Goal: Task Accomplishment & Management: Manage account settings

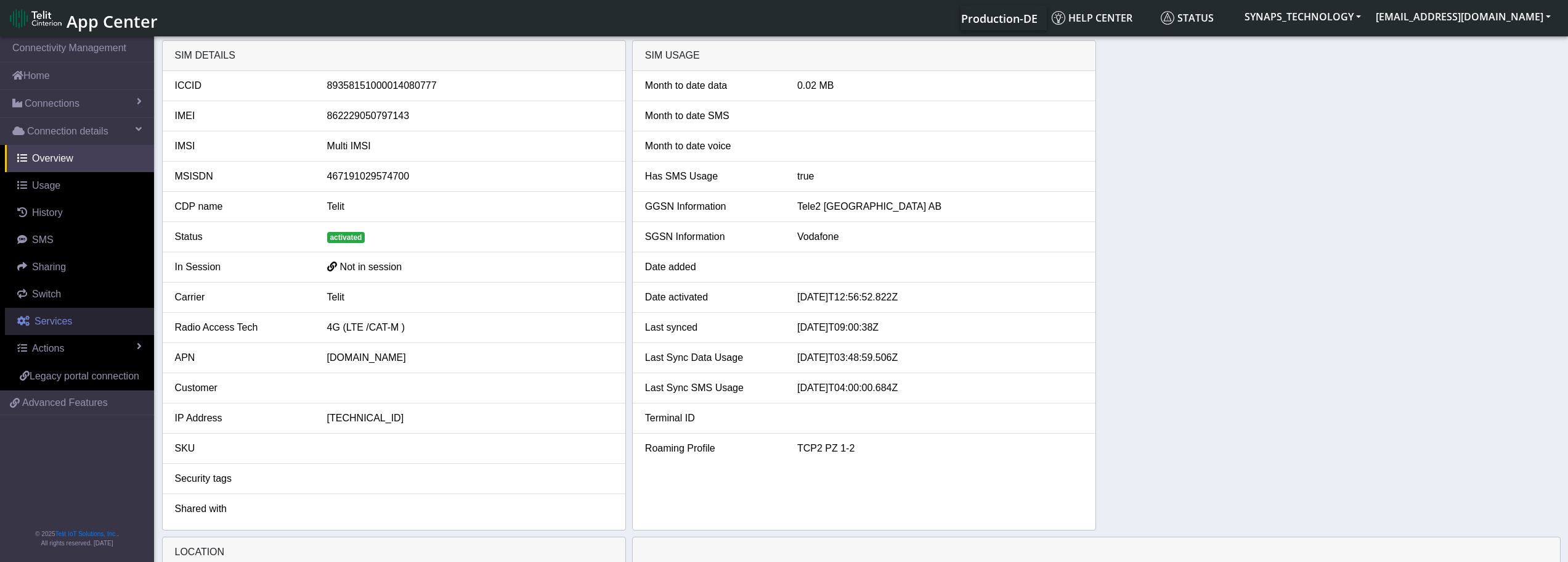
click at [60, 318] on span "Services" at bounding box center [53, 321] width 38 height 10
select select "2: 6"
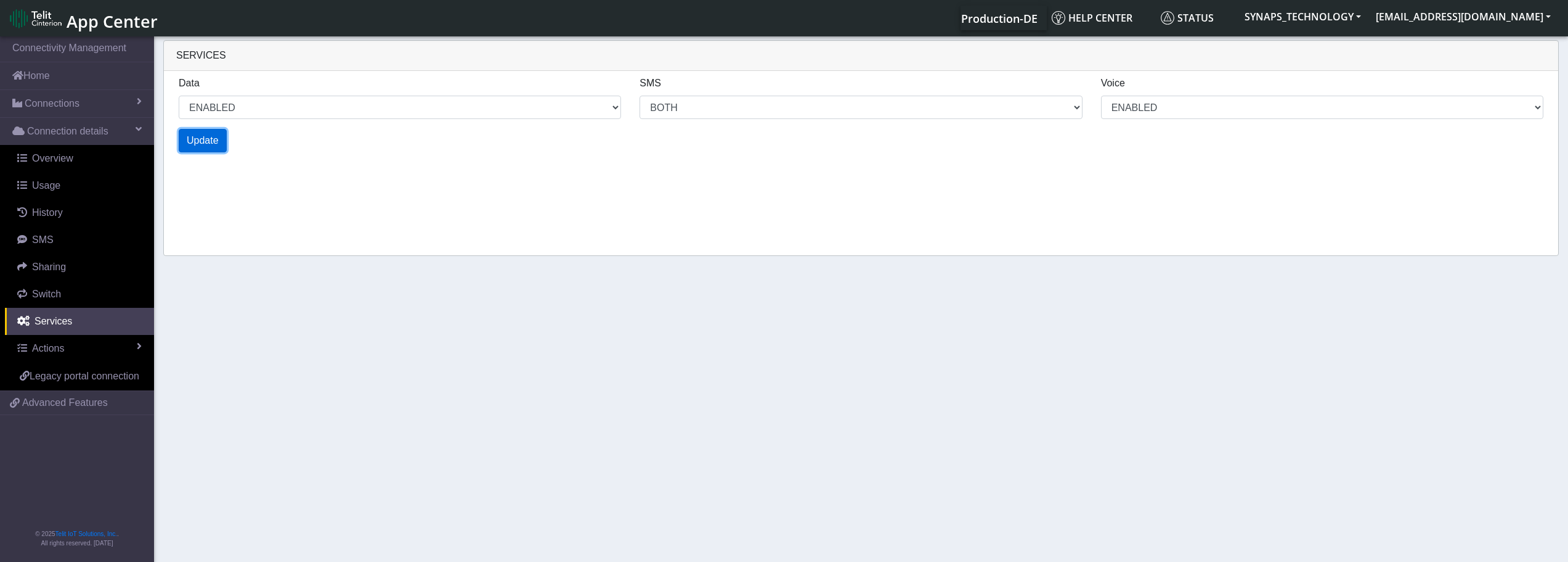
click at [220, 144] on button "Update" at bounding box center [202, 140] width 48 height 23
select select "2: 0"
select select "6: 6"
select select "2: 2"
select select "4: 0"
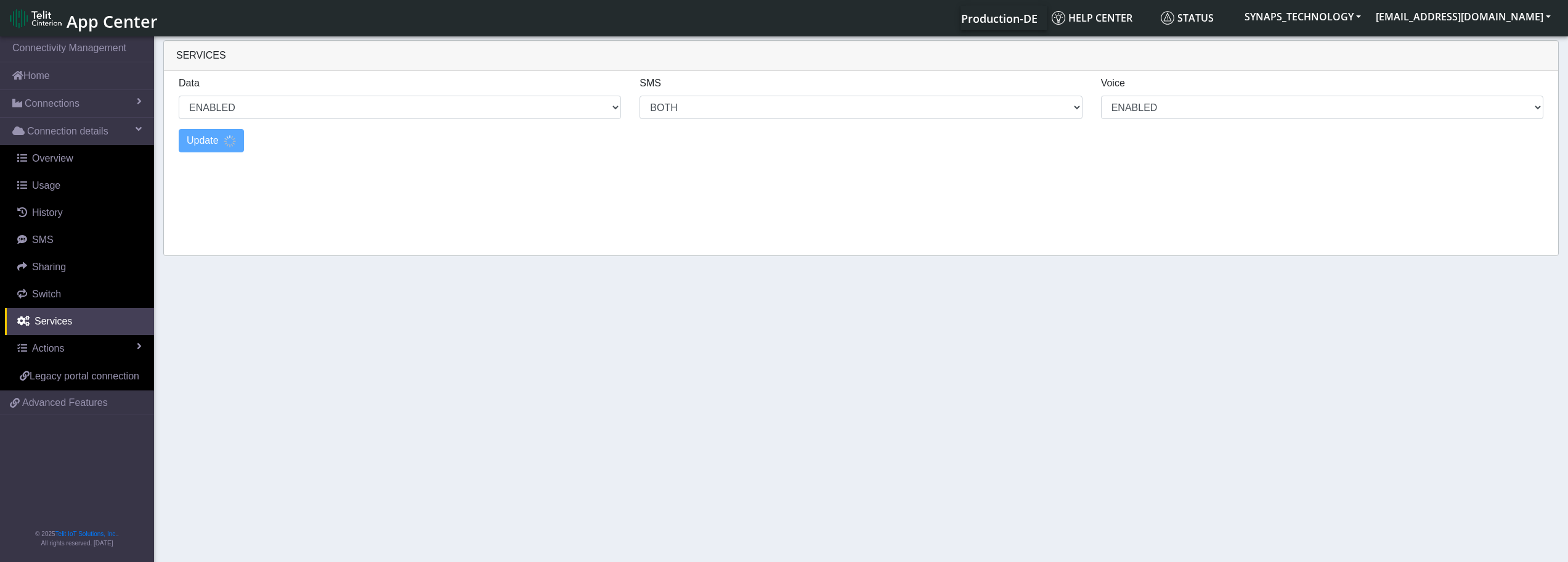
select select "10: 6"
select select "4: 2"
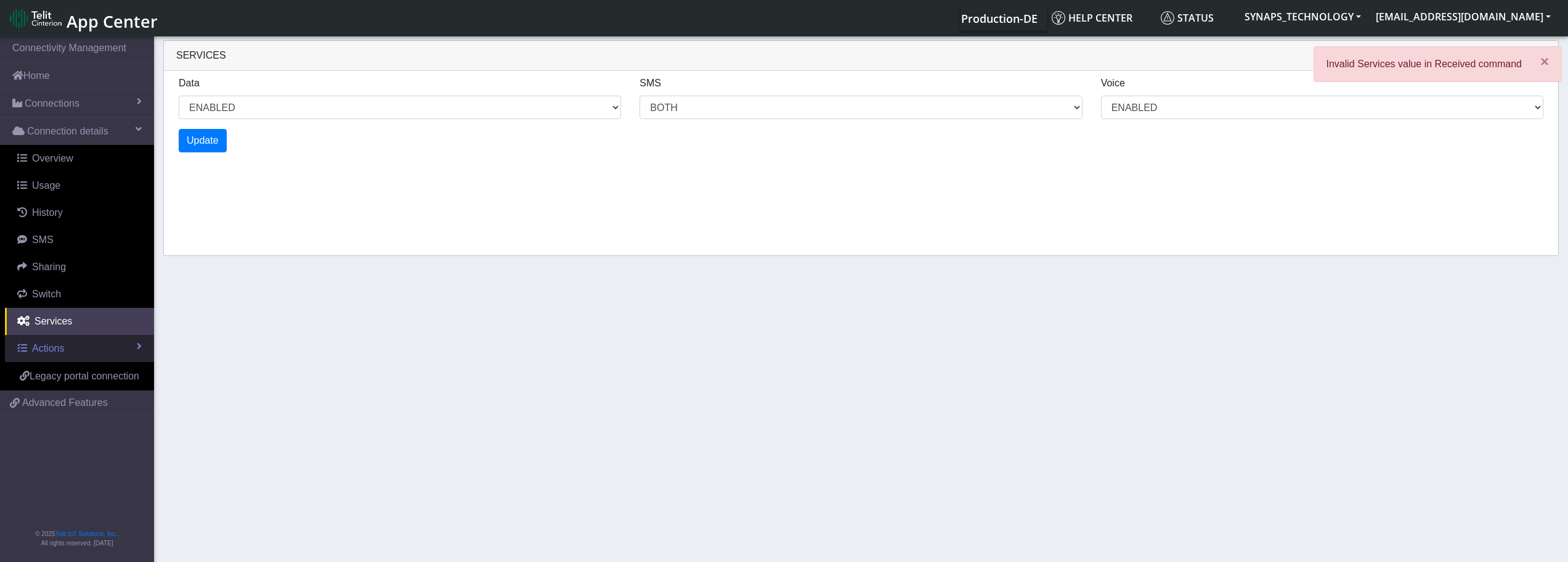
click at [135, 343] on link "Actions" at bounding box center [80, 348] width 149 height 27
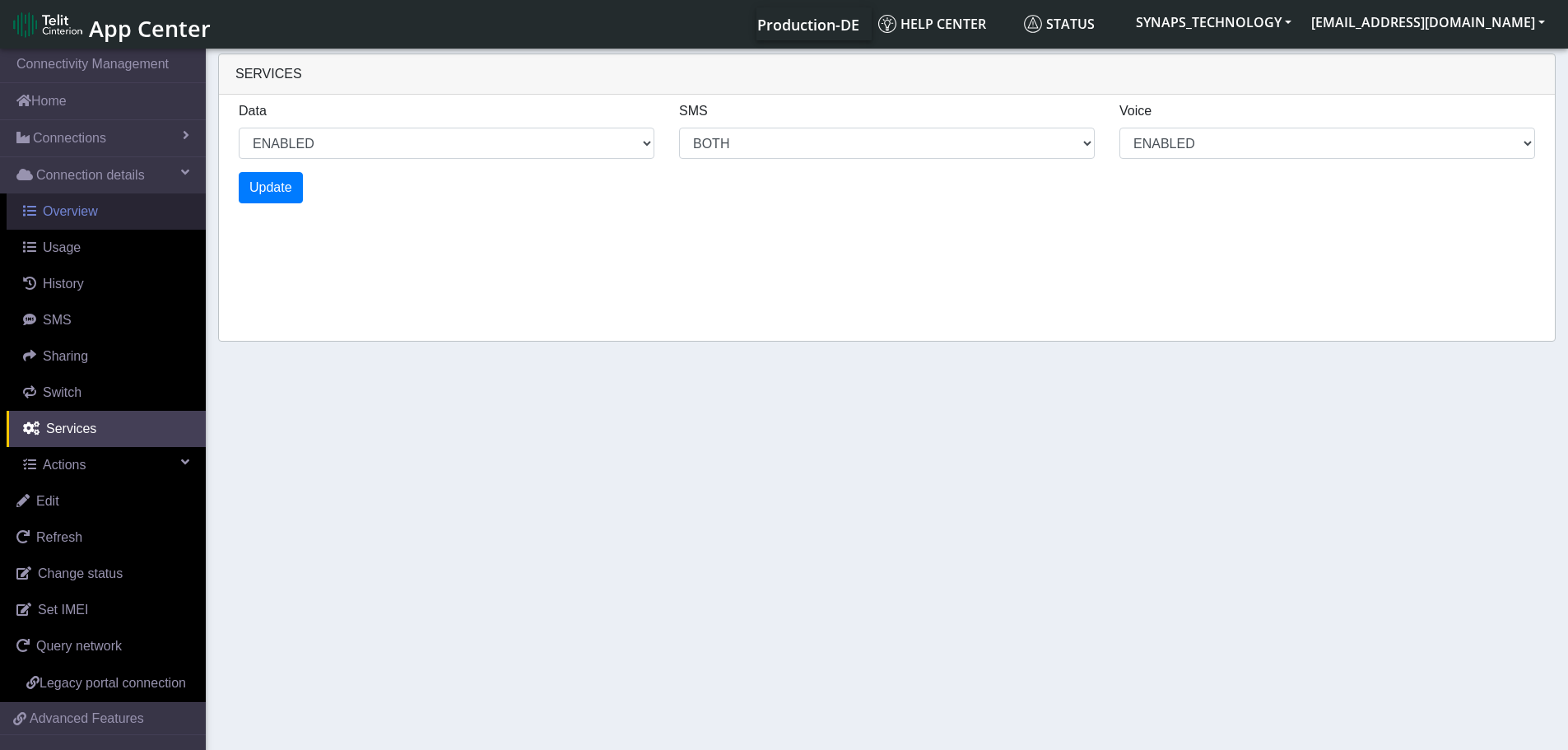
click at [84, 207] on span "Overview" at bounding box center [71, 211] width 56 height 14
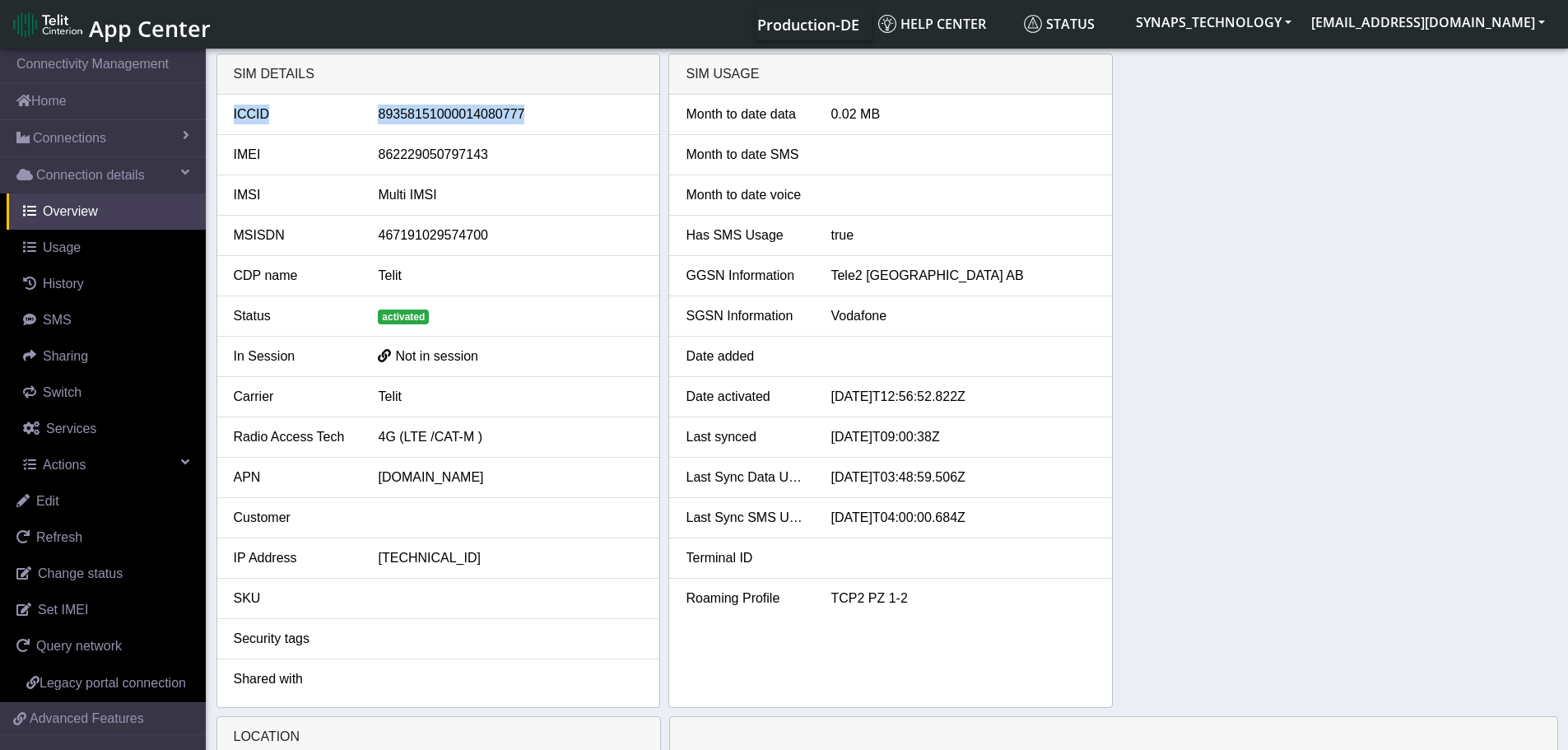
drag, startPoint x: 508, startPoint y: 112, endPoint x: 220, endPoint y: 117, distance: 288.0
click at [220, 117] on li "ICCID [TECHNICAL_ID]" at bounding box center [439, 114] width 443 height 41
copy div "ICCID [TECHNICAL_ID]"
click at [486, 253] on li "MSISDN 467191029574700" at bounding box center [439, 235] width 443 height 41
drag, startPoint x: 508, startPoint y: 236, endPoint x: 210, endPoint y: 100, distance: 327.6
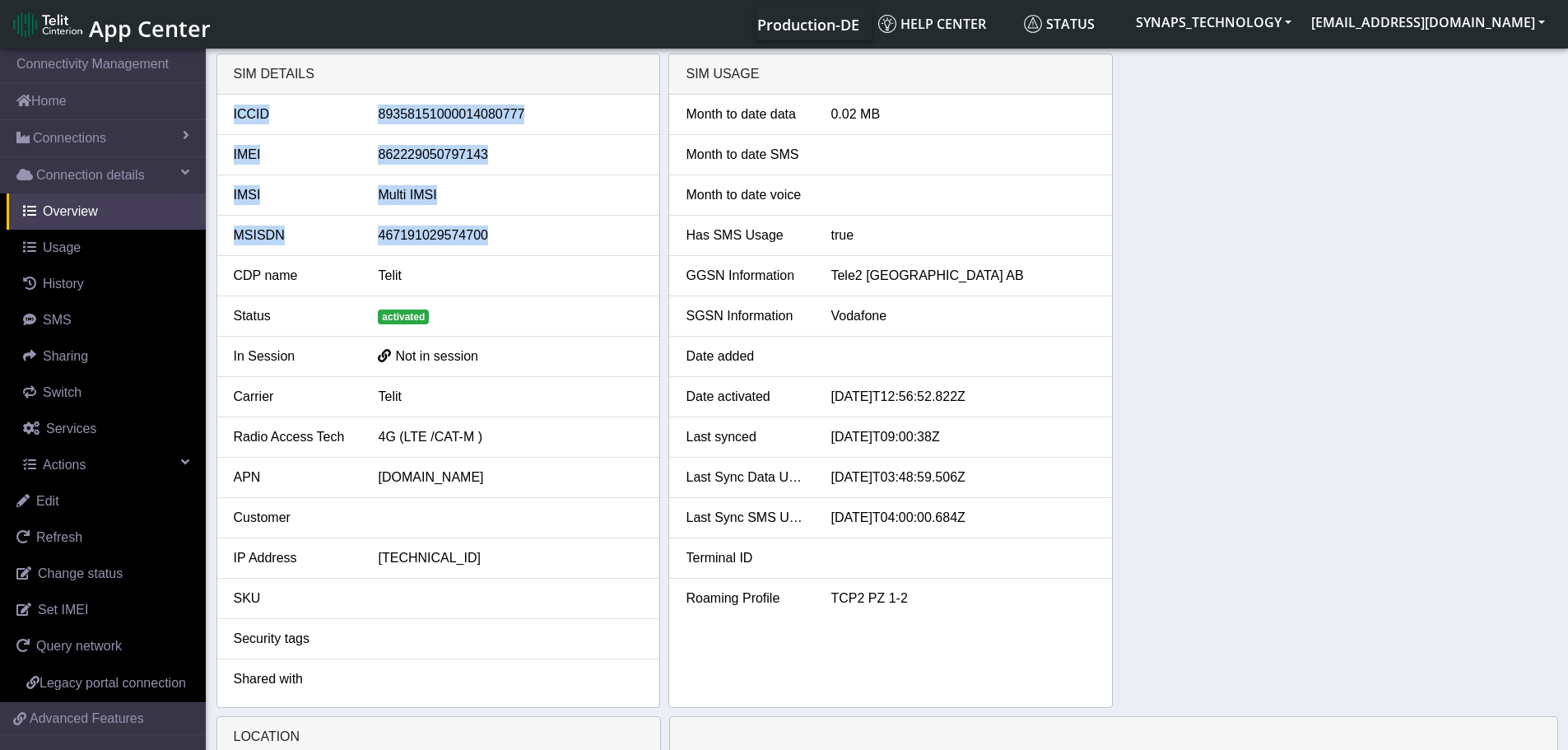
click at [210, 100] on div "SIM details ICCID [TECHNICAL_ID] IMEI [TECHNICAL_ID] IMSI Multi IMSI MSISDN 467…" at bounding box center [887, 380] width 1568 height 655
copy ul "ICCID [TECHNICAL_ID] IMEI [TECHNICAL_ID] IMSI Multi IMSI MSISDN 467191029574700"
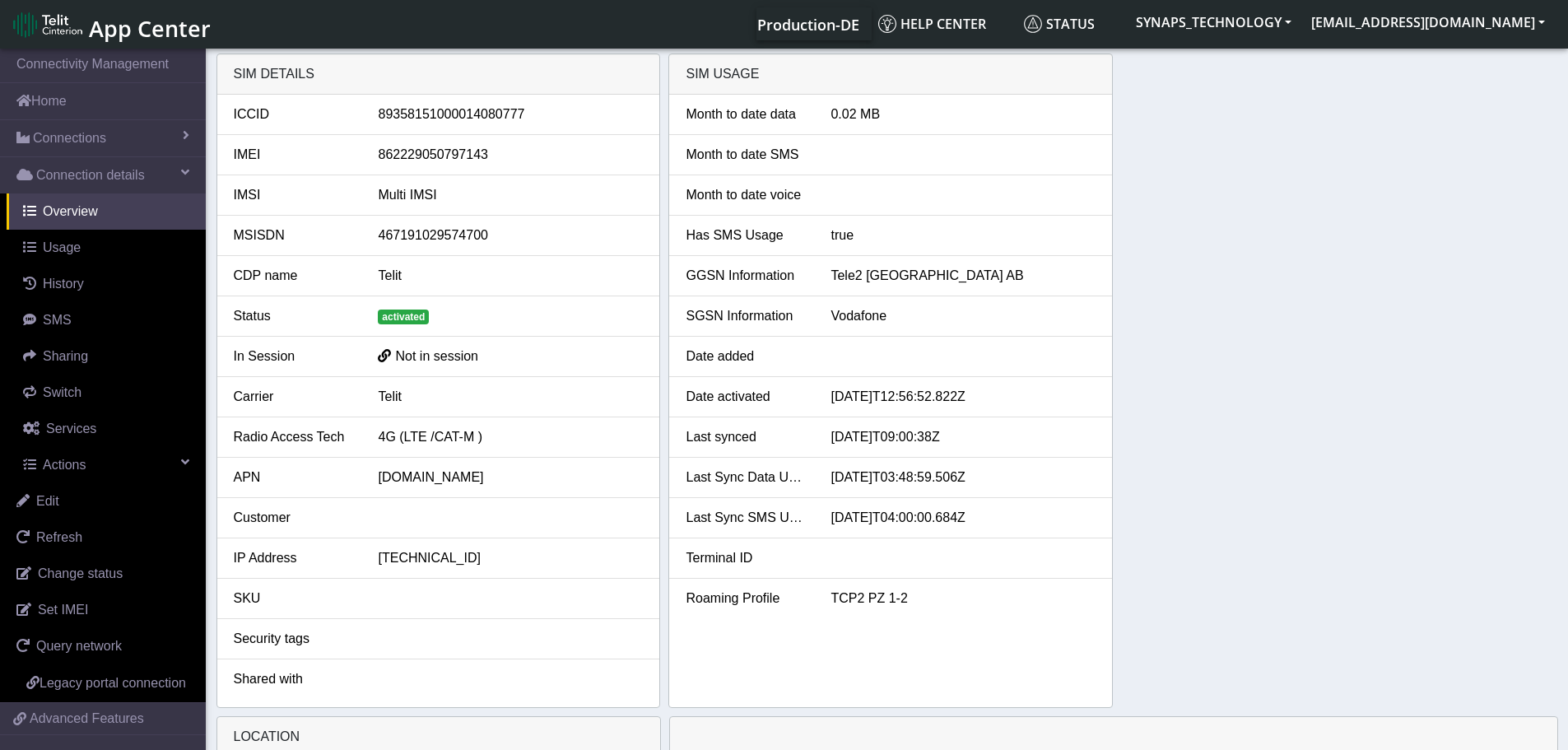
click at [723, 334] on li "SGSN Information Vodafone" at bounding box center [890, 316] width 443 height 41
click at [181, 170] on span at bounding box center [185, 172] width 8 height 13
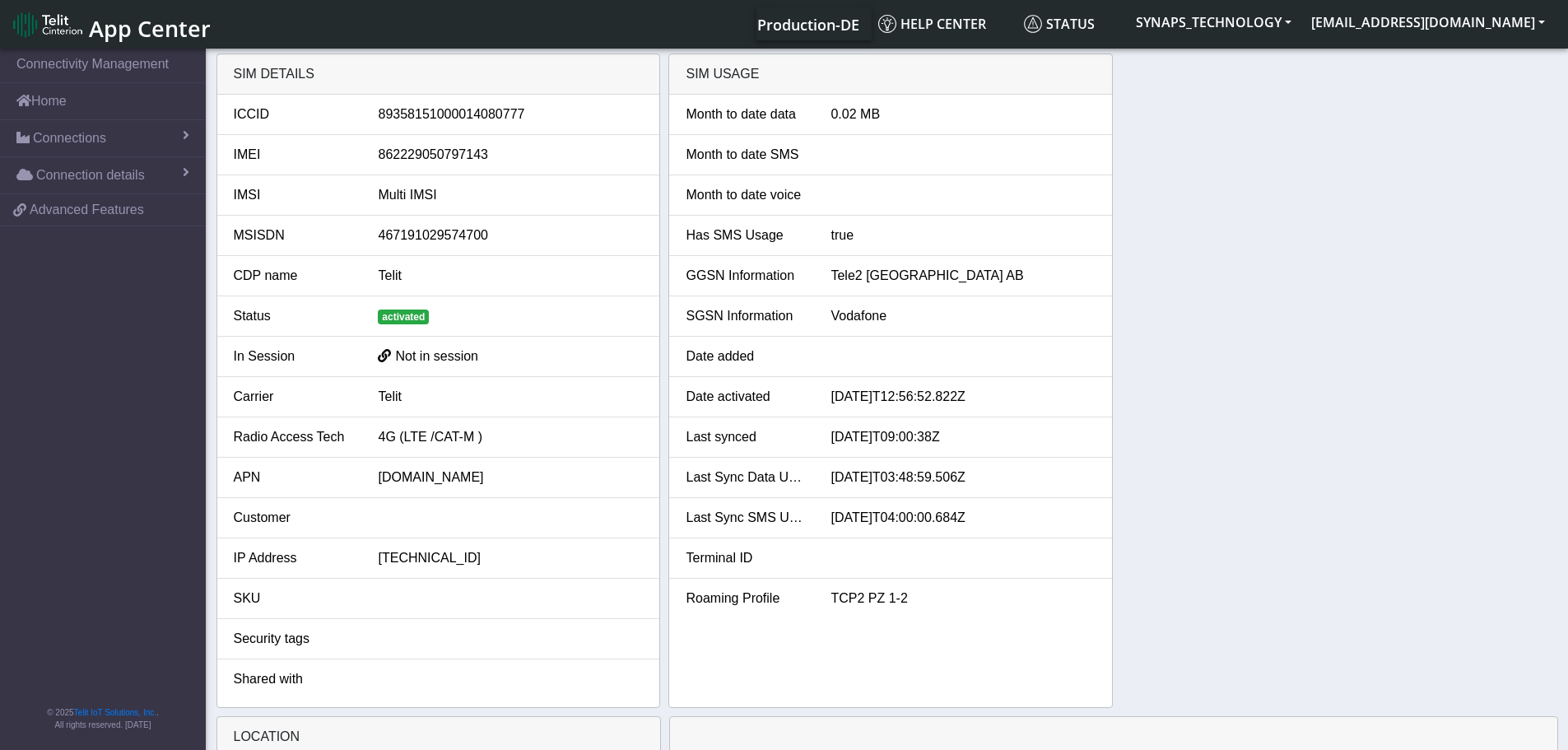
drag, startPoint x: 174, startPoint y: 167, endPoint x: 81, endPoint y: 358, distance: 212.4
click at [81, 358] on nav "Connectivity Management Home Connections List Map Connection details Overview U…" at bounding box center [102, 400] width 206 height 710
click at [156, 182] on link "Connection details" at bounding box center [102, 175] width 206 height 36
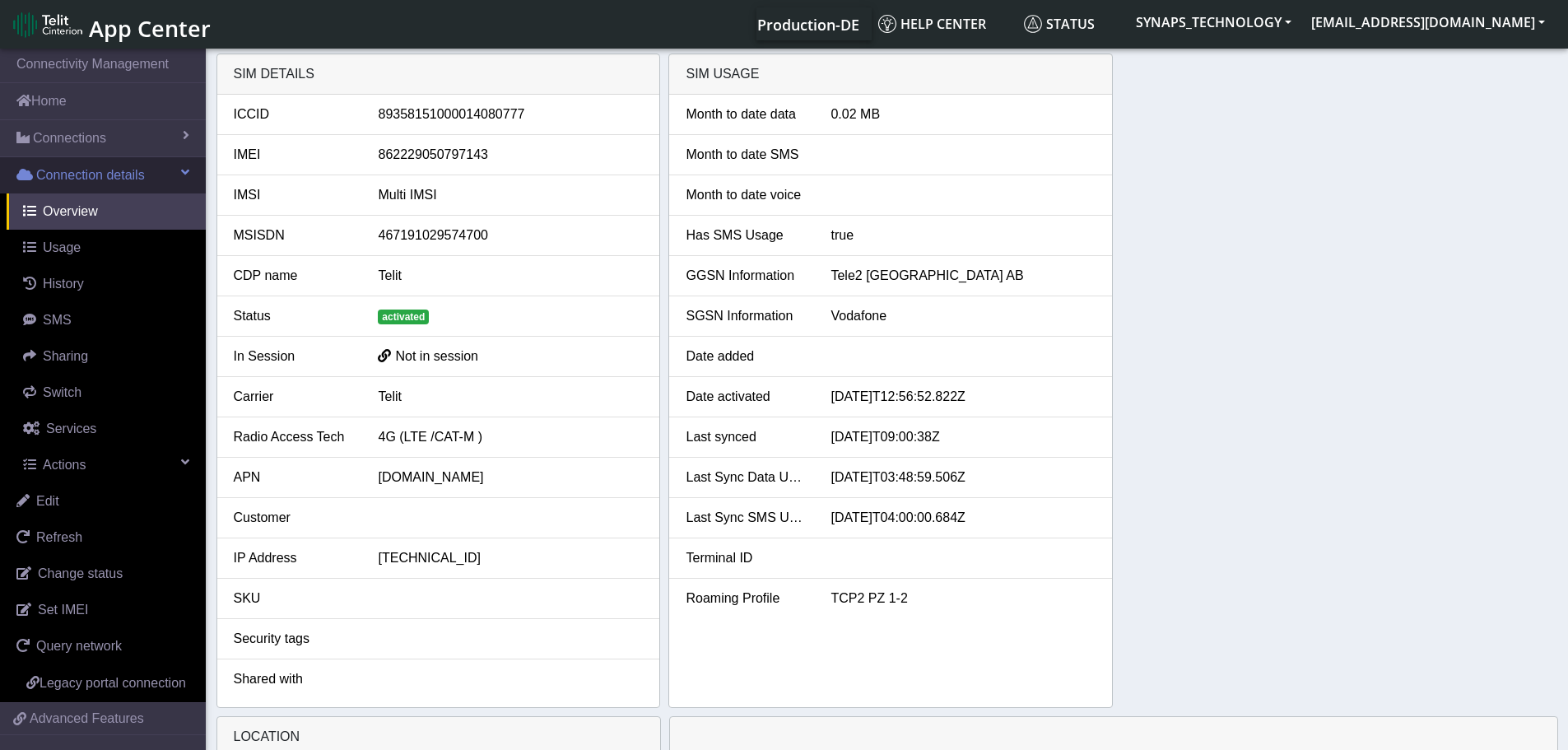
click at [98, 174] on span "Connection details" at bounding box center [89, 176] width 108 height 20
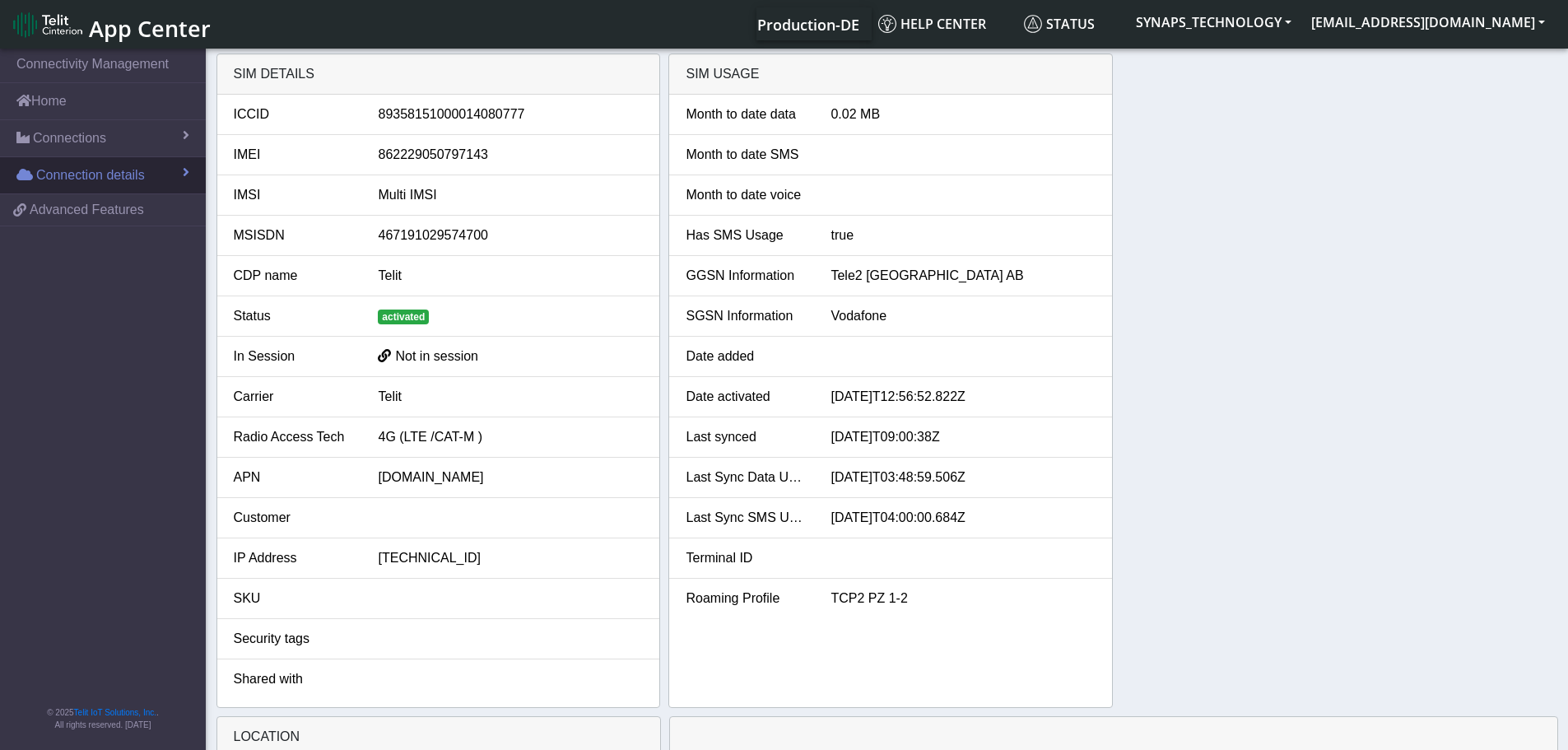
click at [98, 174] on span "Connection details" at bounding box center [89, 176] width 108 height 20
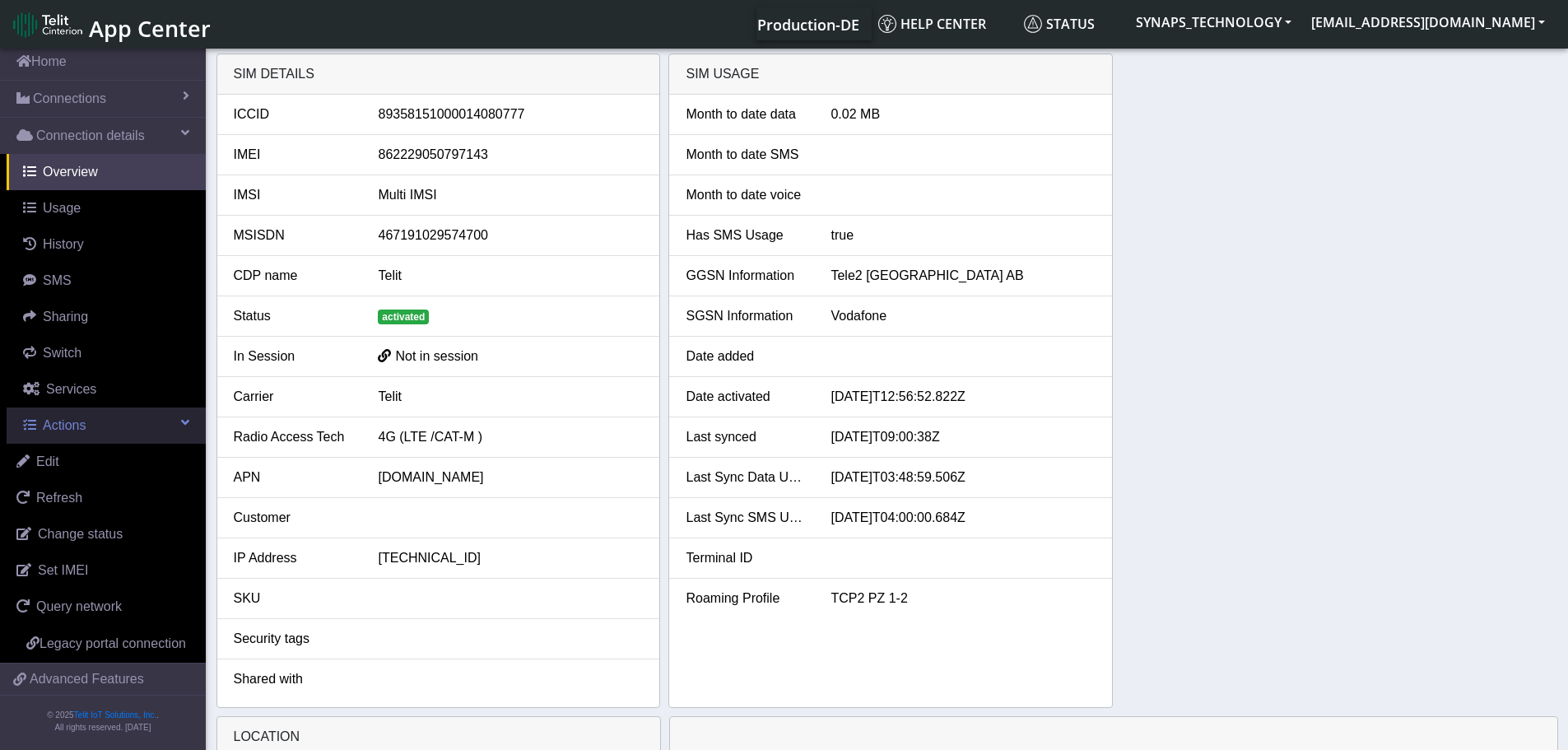
scroll to position [62, 0]
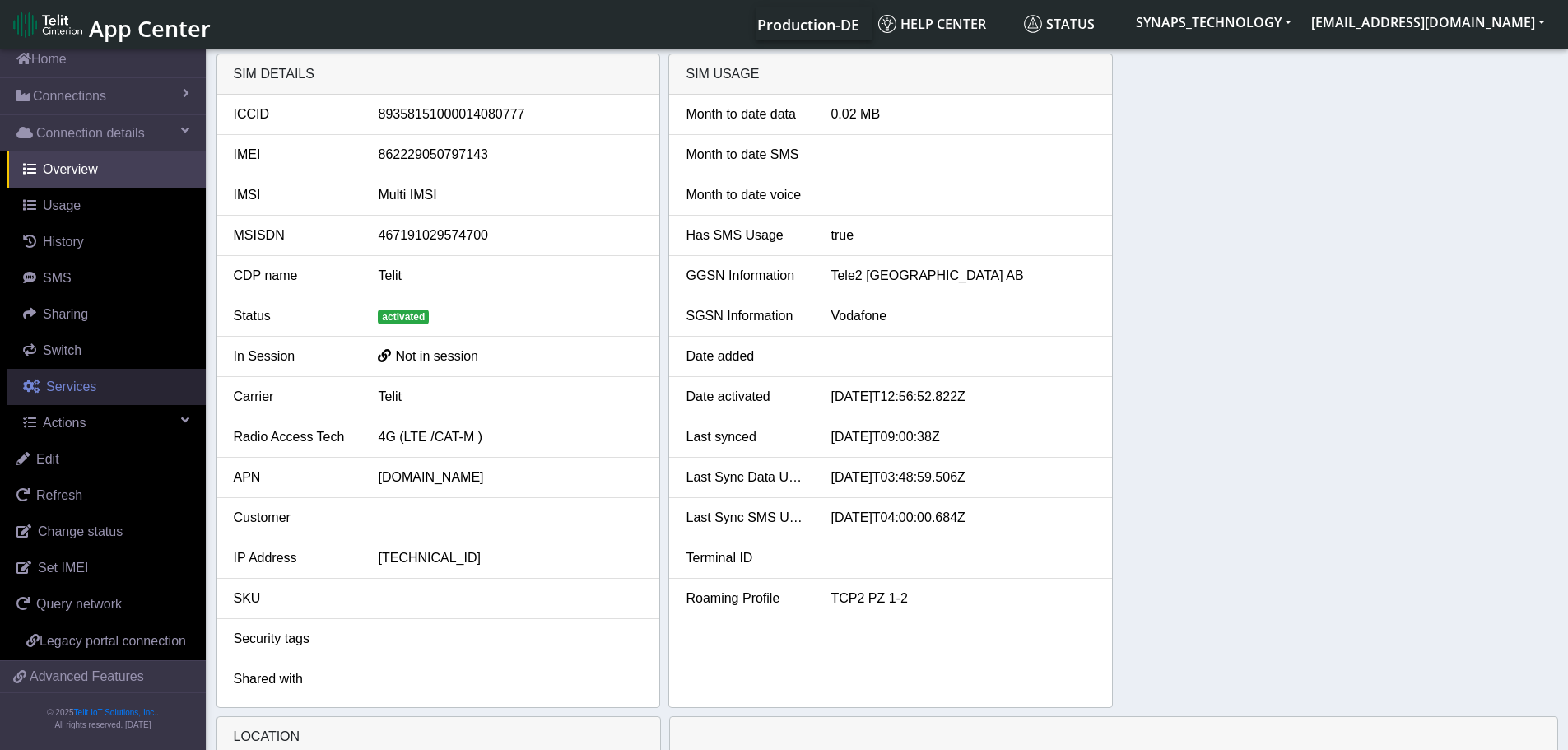
click at [56, 379] on span "Services" at bounding box center [71, 386] width 51 height 14
select select "2: 6"
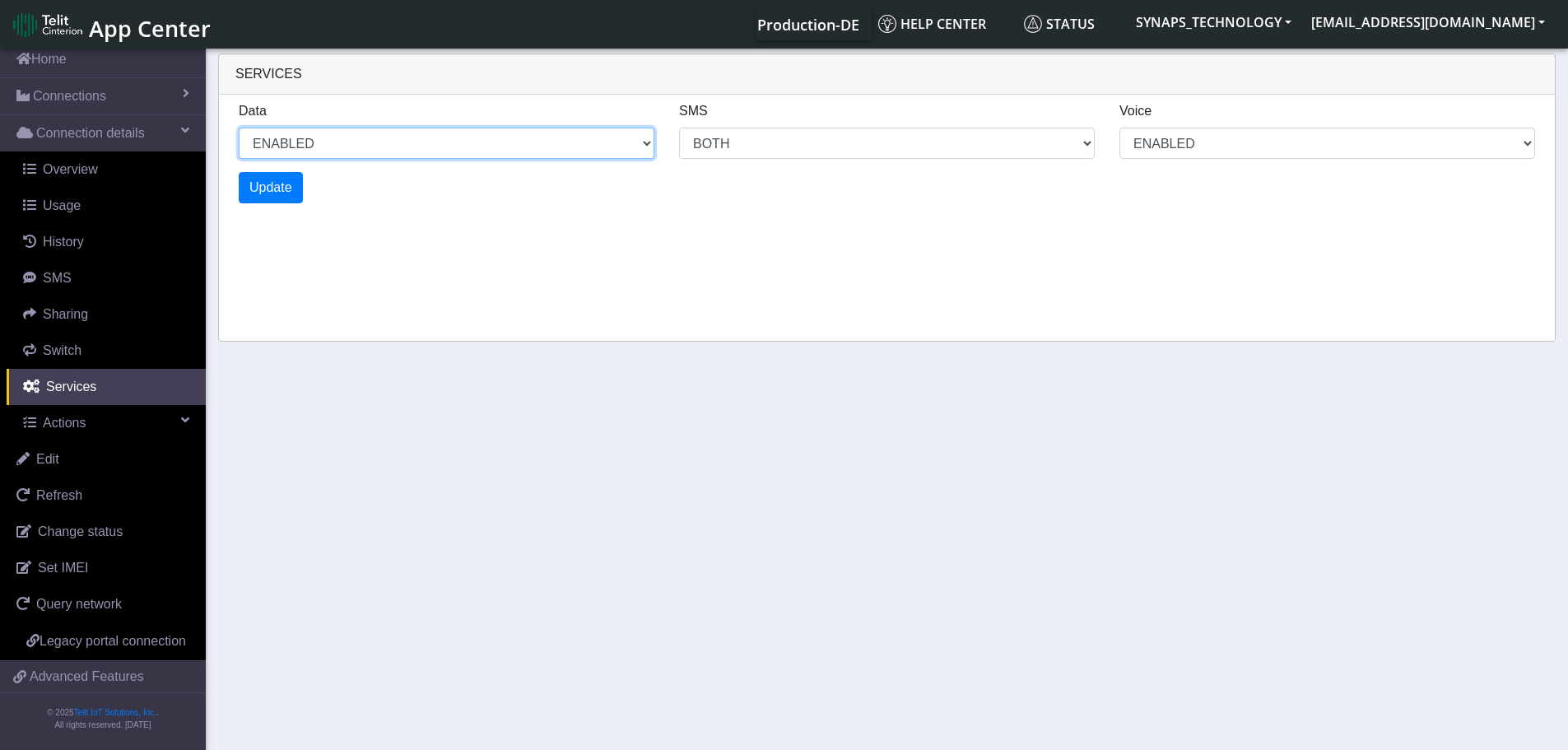
click at [316, 141] on select "ENABLED DISABLED" at bounding box center [446, 142] width 415 height 31
click at [238, 127] on select "ENABLED DISABLED" at bounding box center [446, 142] width 415 height 31
select select "3: 1"
select select "6: 6"
select select "2: 2"
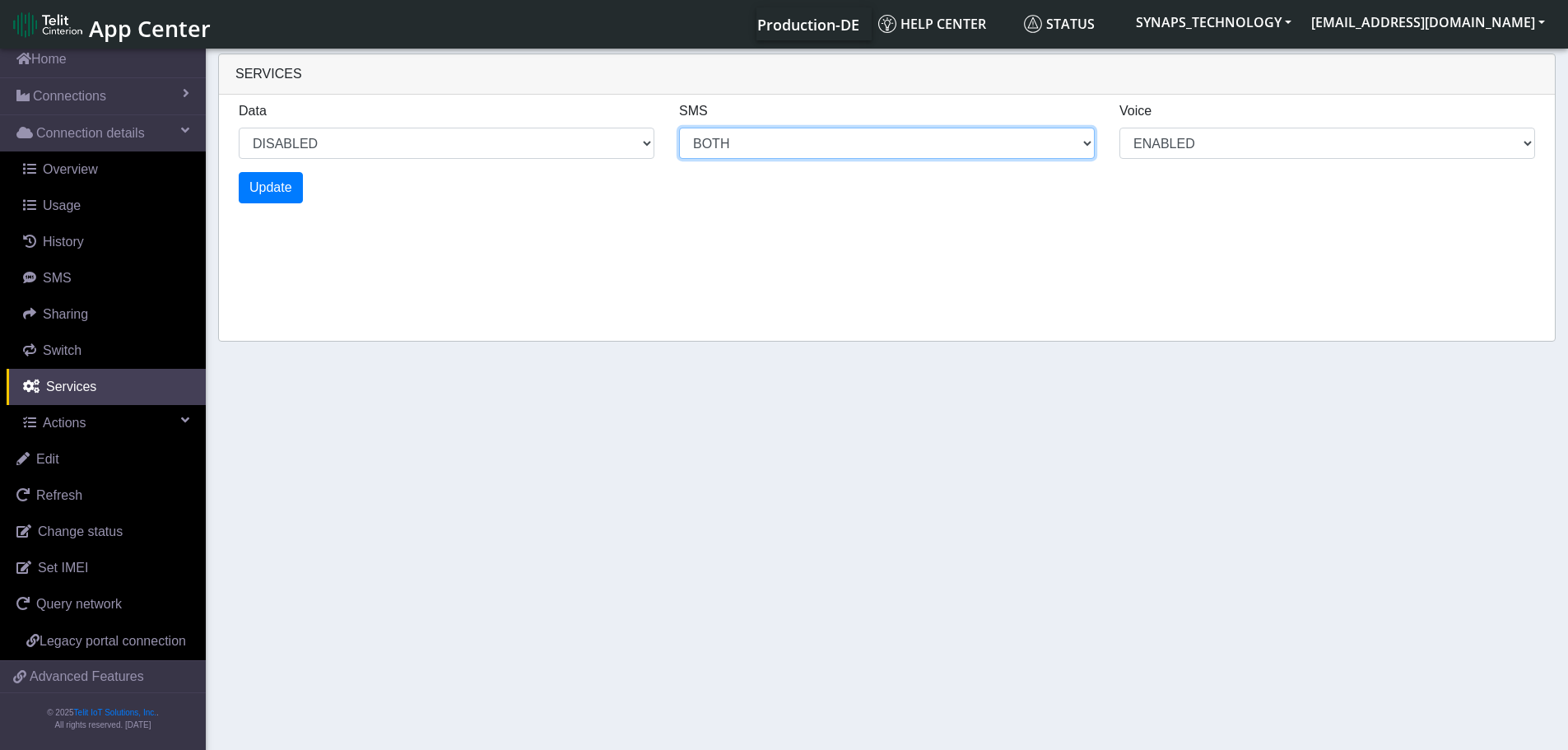
click at [747, 137] on select "MO MT BOTH DISABLED" at bounding box center [886, 142] width 415 height 31
select select "5: 1"
select select "10: 6"
select select "4: 2"
select select "11: 0"
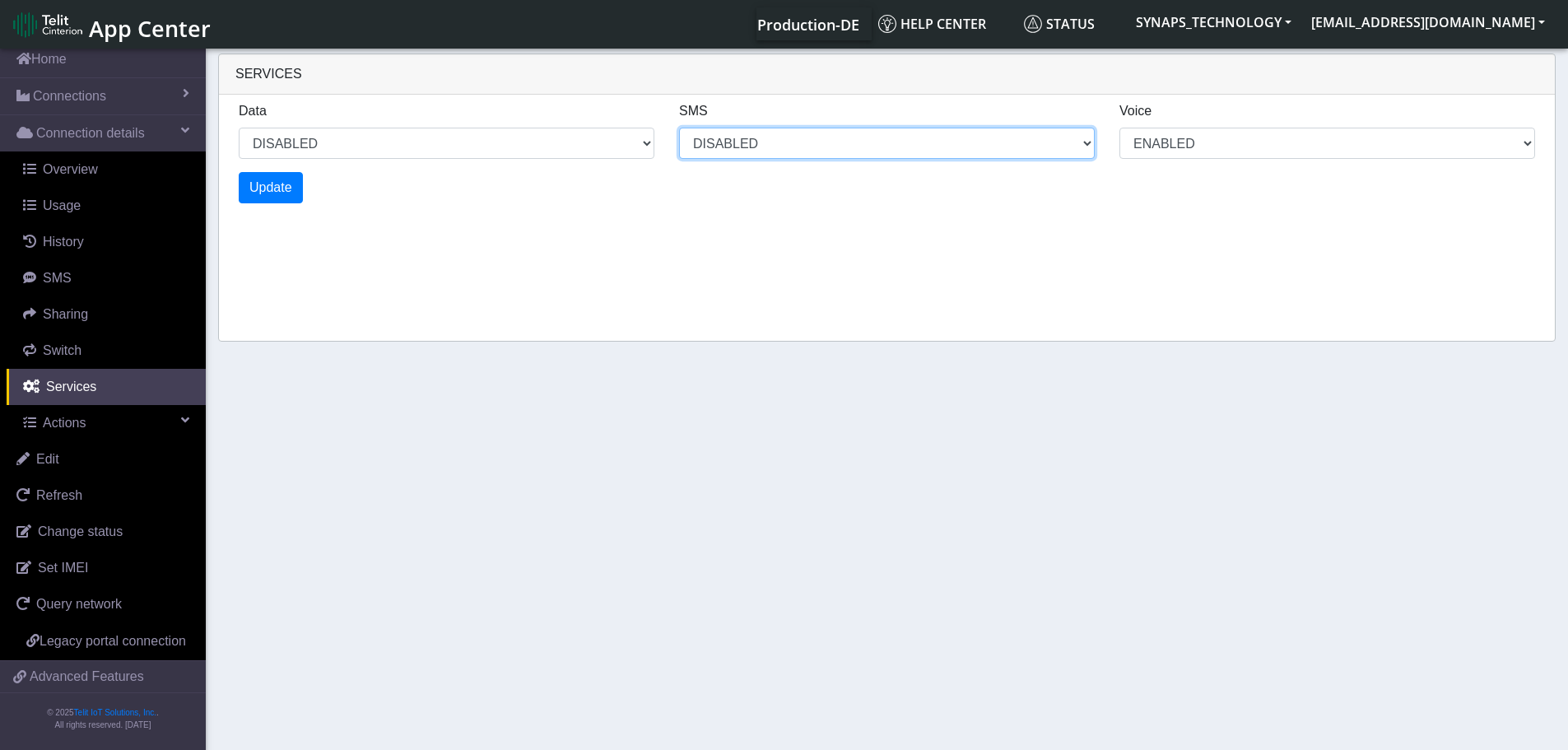
click at [679, 127] on select "MO MT BOTH DISABLED" at bounding box center [886, 142] width 415 height 31
select select "7: 1"
select select "15: 0"
select select "6: 2"
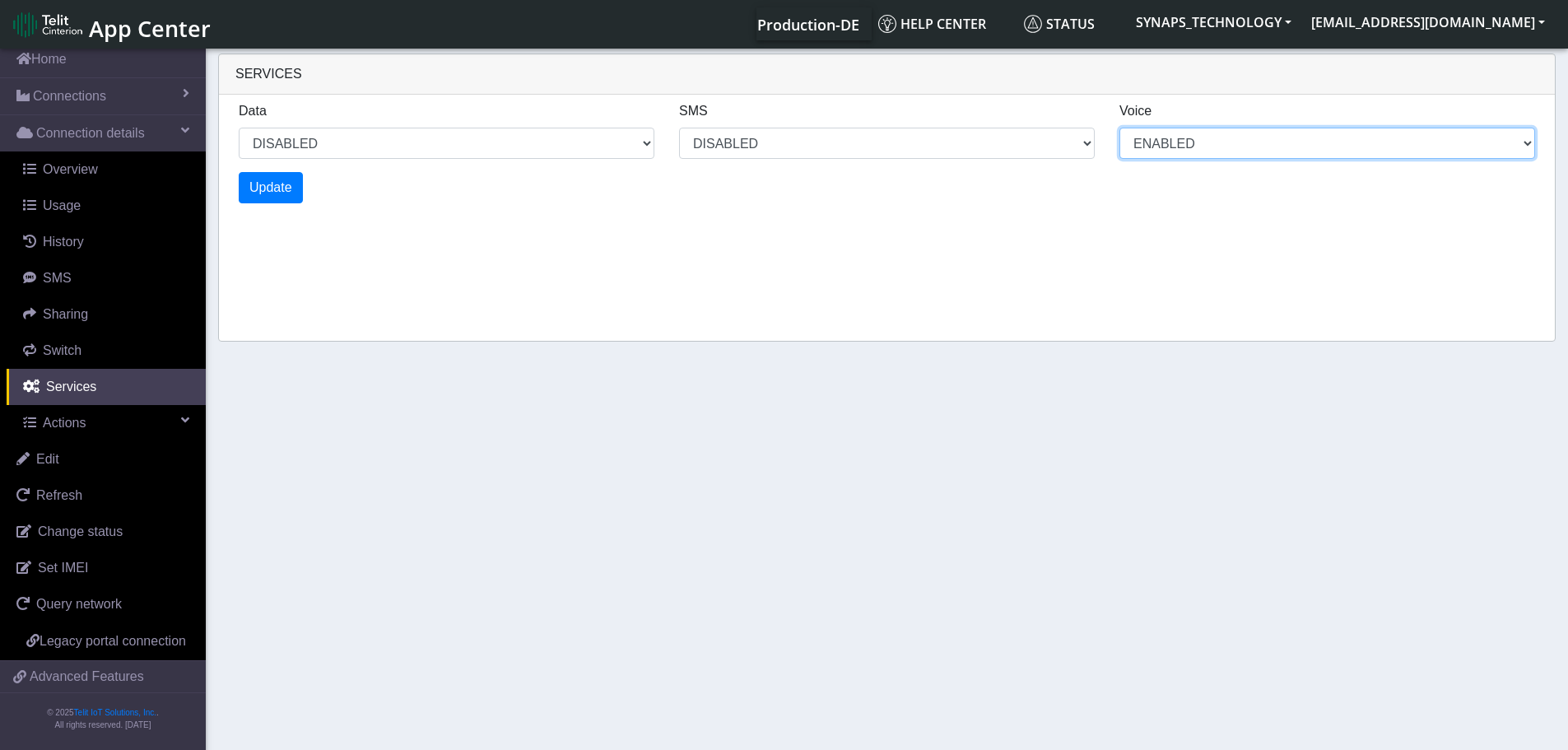
drag, startPoint x: 1176, startPoint y: 138, endPoint x: 1176, endPoint y: 156, distance: 18.0
click at [1176, 138] on select "ENABLED DISABLED" at bounding box center [1328, 142] width 415 height 31
select select "9: 1"
select select "19: 0"
select select "9: 0"
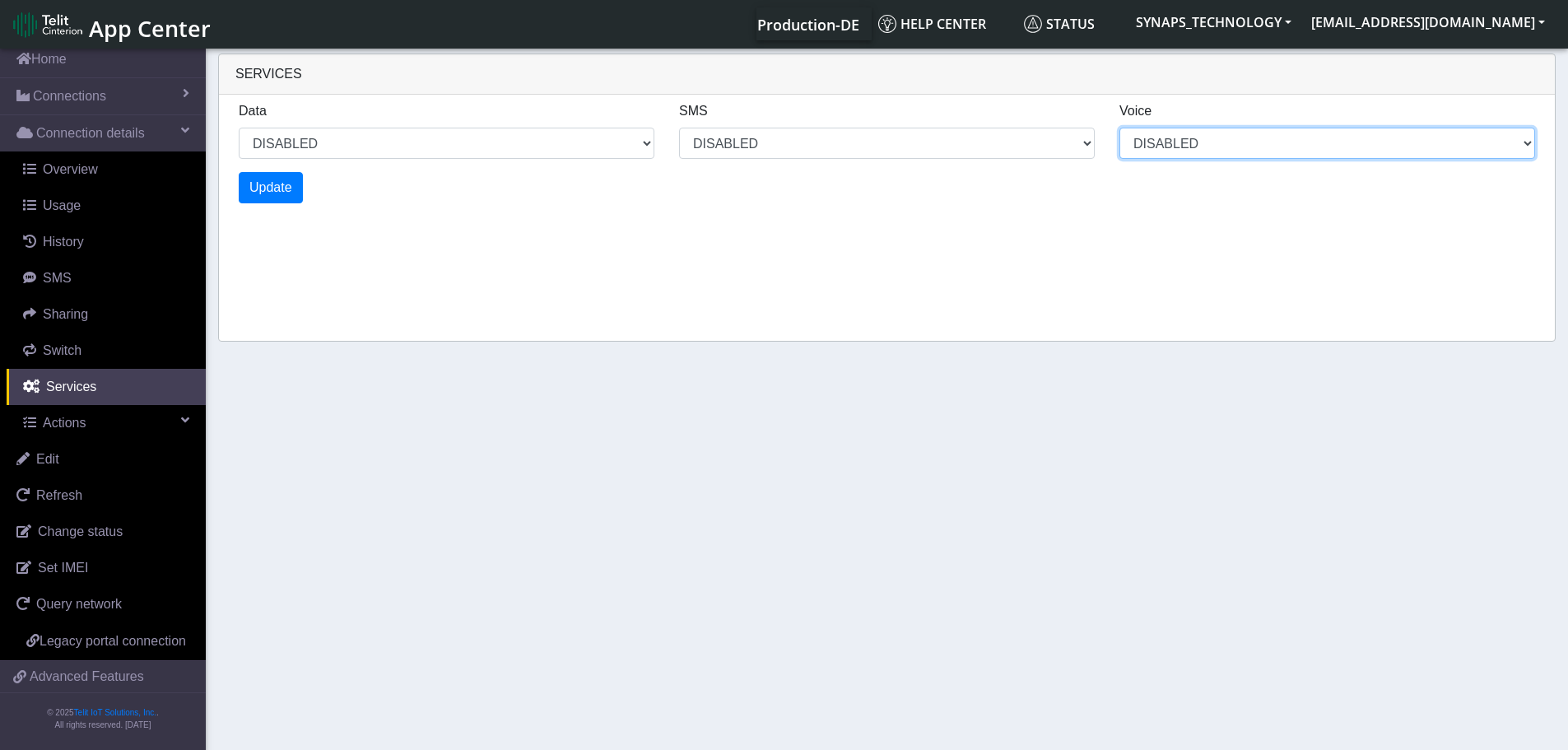
click at [1120, 127] on select "ENABLED DISABLED" at bounding box center [1328, 142] width 415 height 31
select select "11: 1"
select select "23: 0"
select select "11: 0"
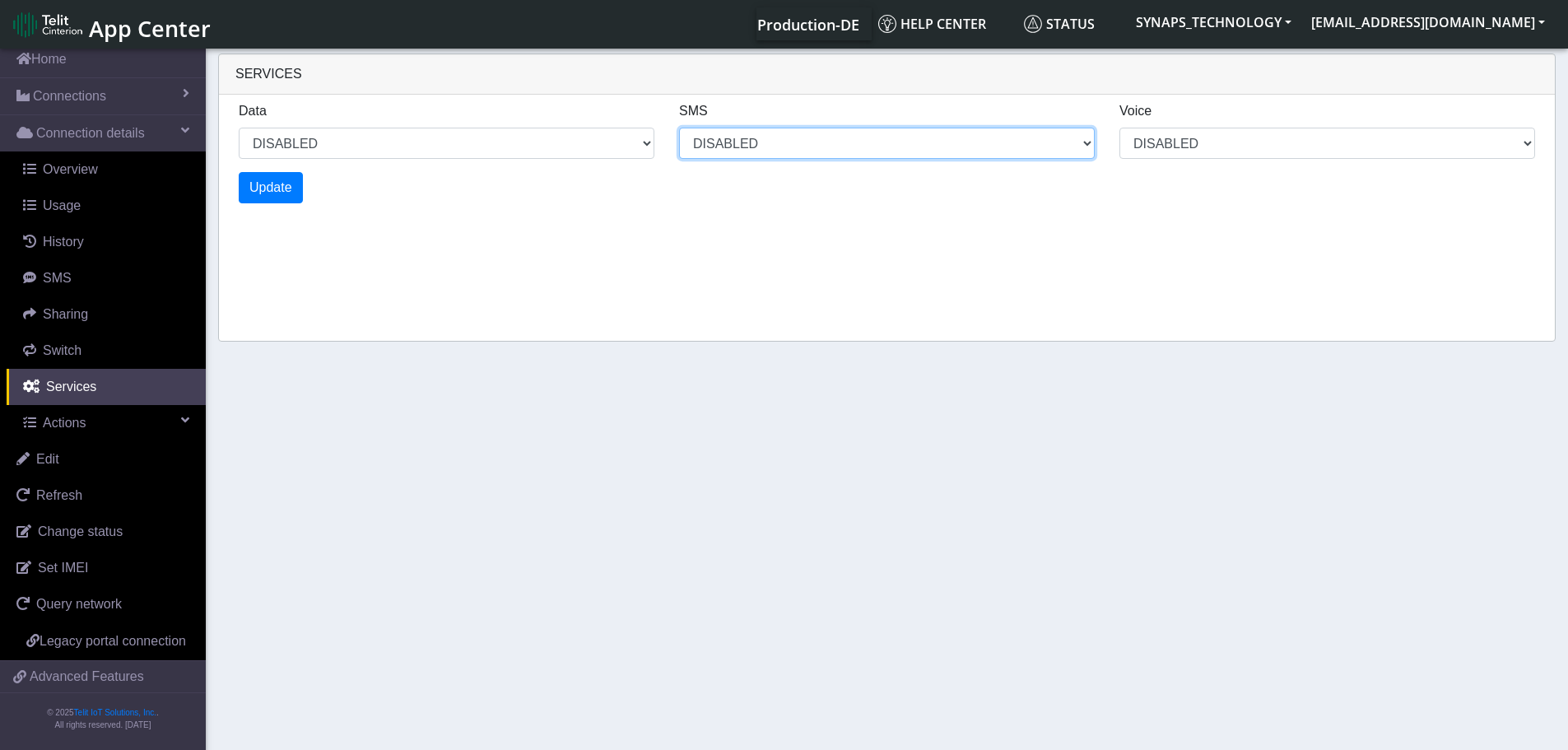
click at [748, 152] on select "MO MT BOTH DISABLED" at bounding box center [886, 142] width 415 height 31
select select "13: 1"
select select "27: 0"
select select "13: 0"
select select "26: 6"
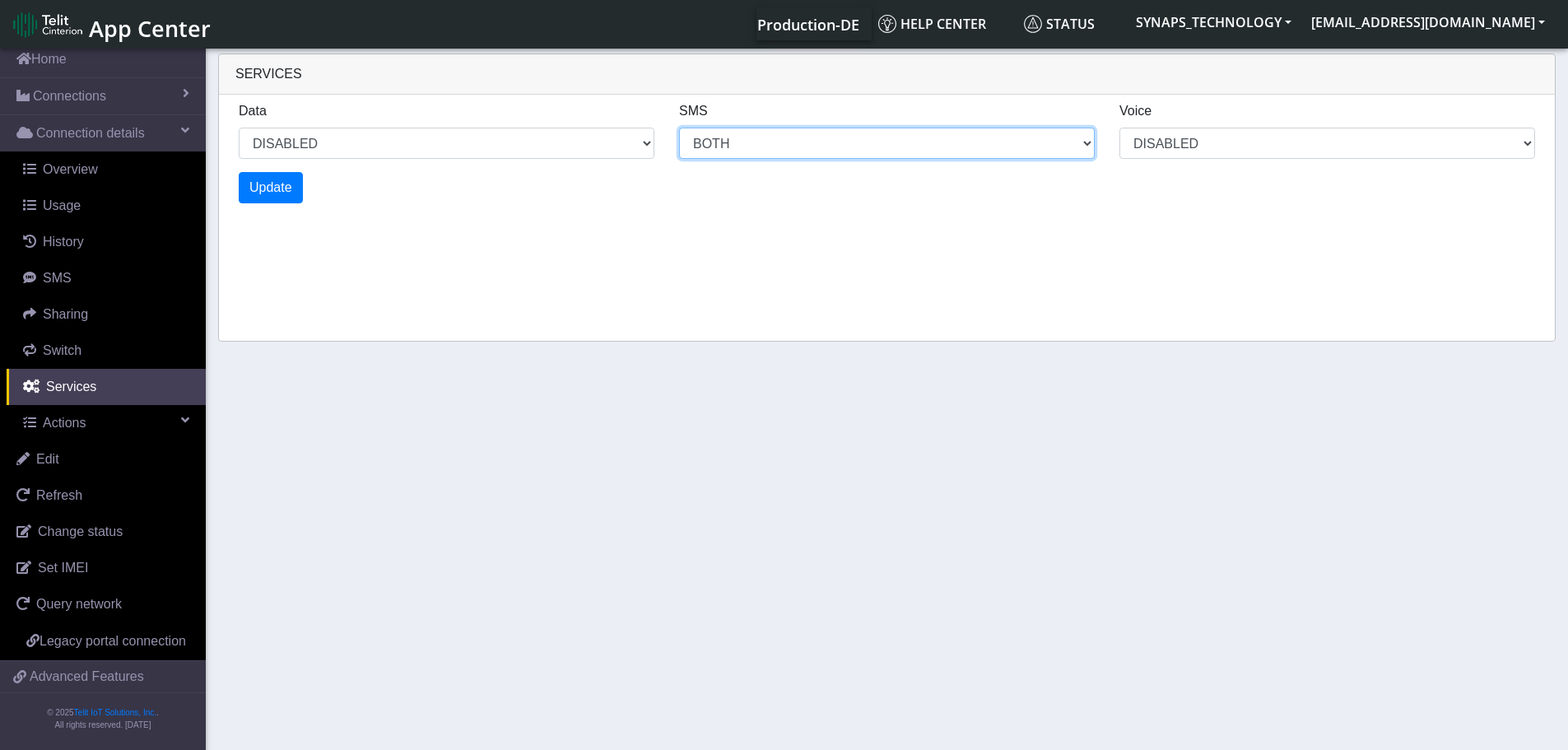
click at [679, 127] on select "MO MT BOTH DISABLED" at bounding box center [886, 142] width 415 height 31
select select "15: 1"
select select "30: 6"
select select "15: 0"
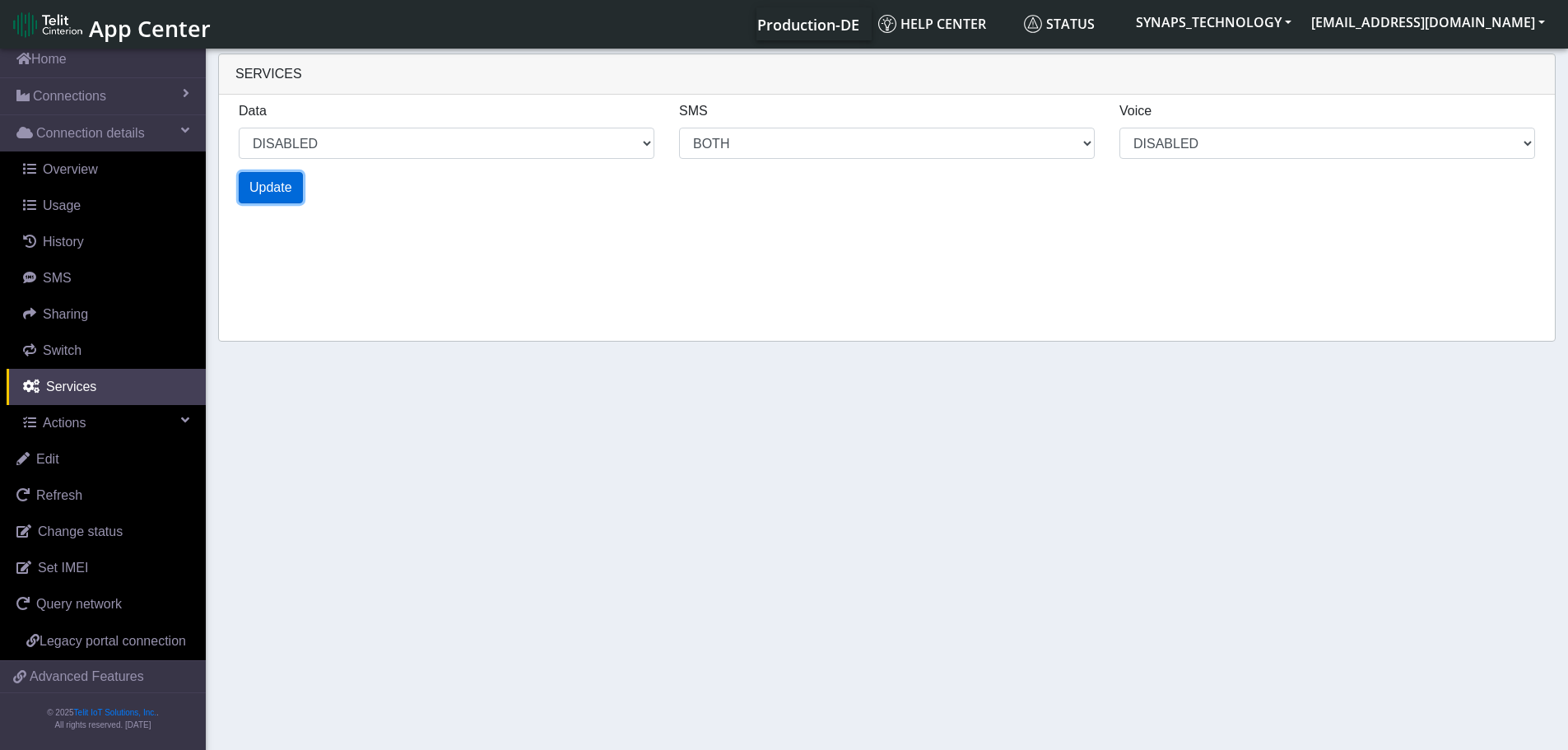
click at [266, 192] on span "Update" at bounding box center [270, 187] width 43 height 14
select select "19: 1"
select select "38: 6"
select select "19: 0"
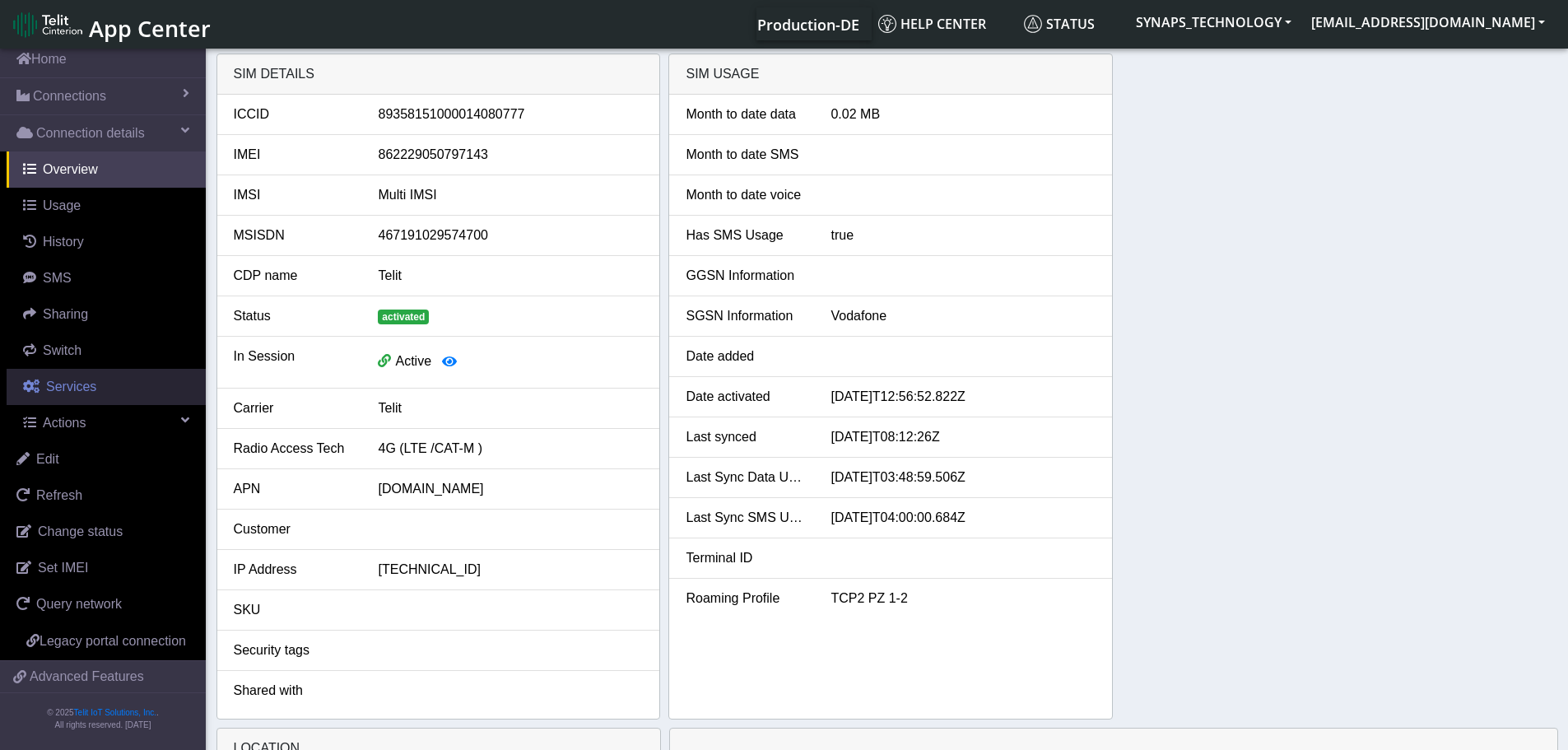
click at [64, 369] on link "Services" at bounding box center [106, 386] width 199 height 36
select select "2: 6"
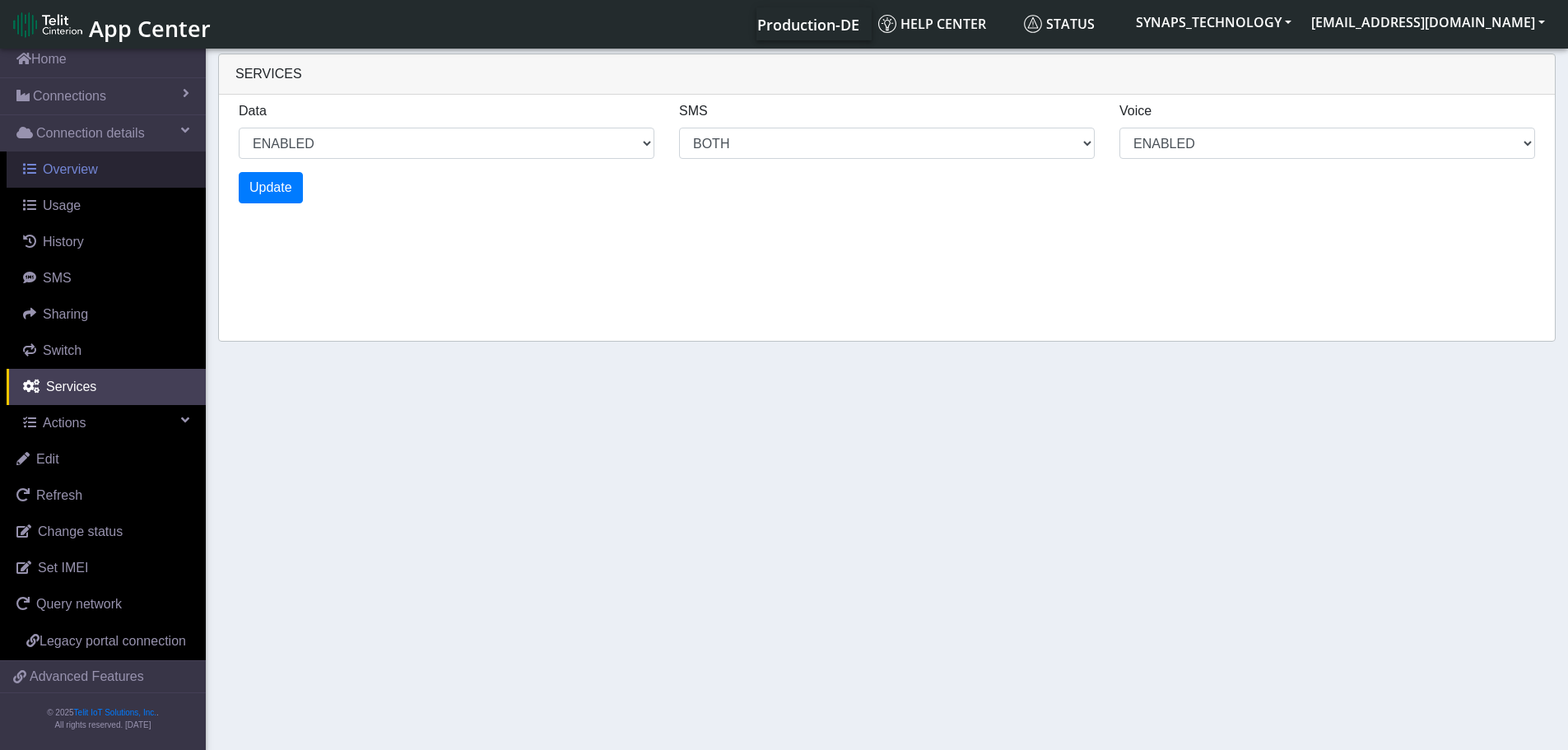
click at [79, 162] on span "Overview" at bounding box center [71, 169] width 56 height 14
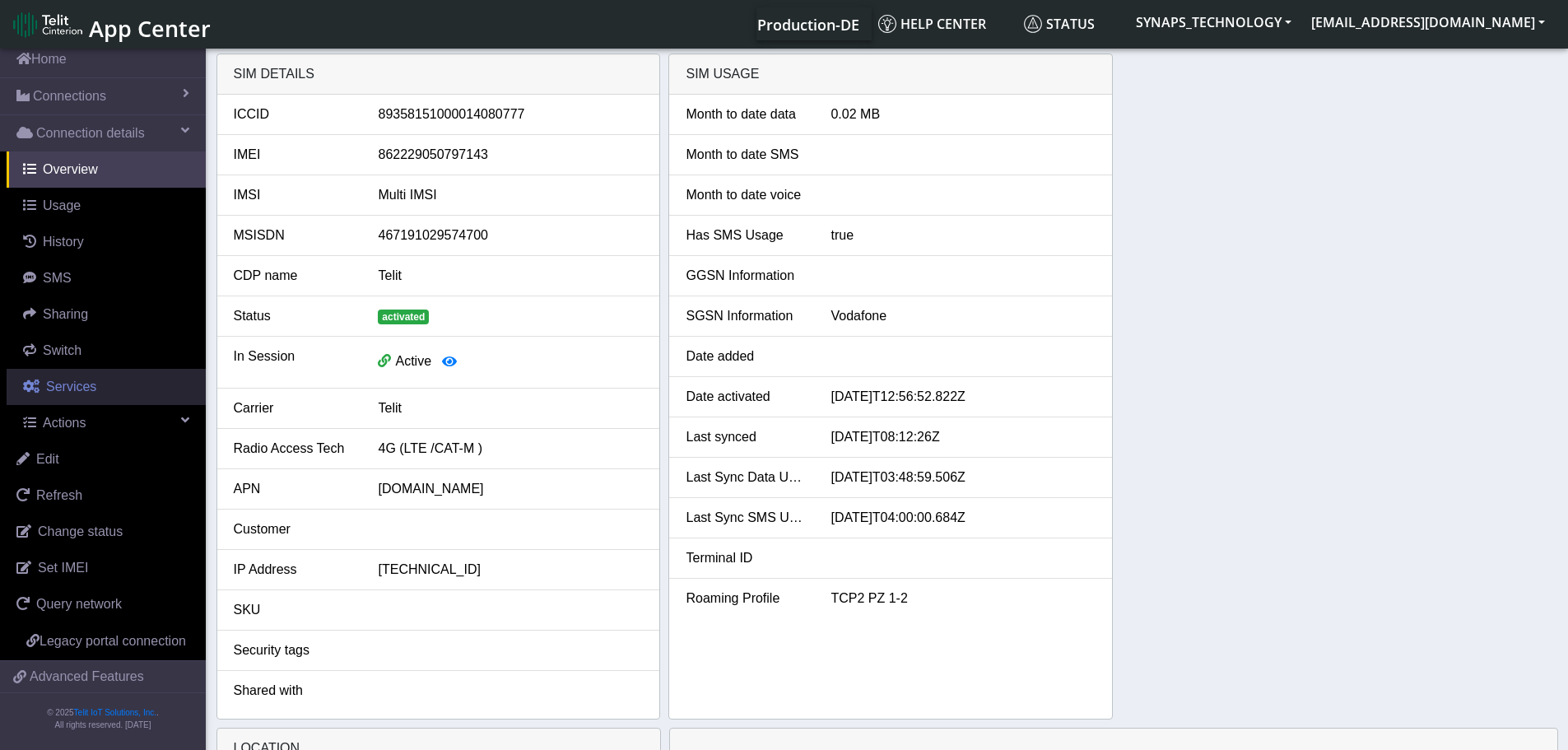
click at [70, 379] on span "Services" at bounding box center [71, 386] width 51 height 14
select select "2: 6"
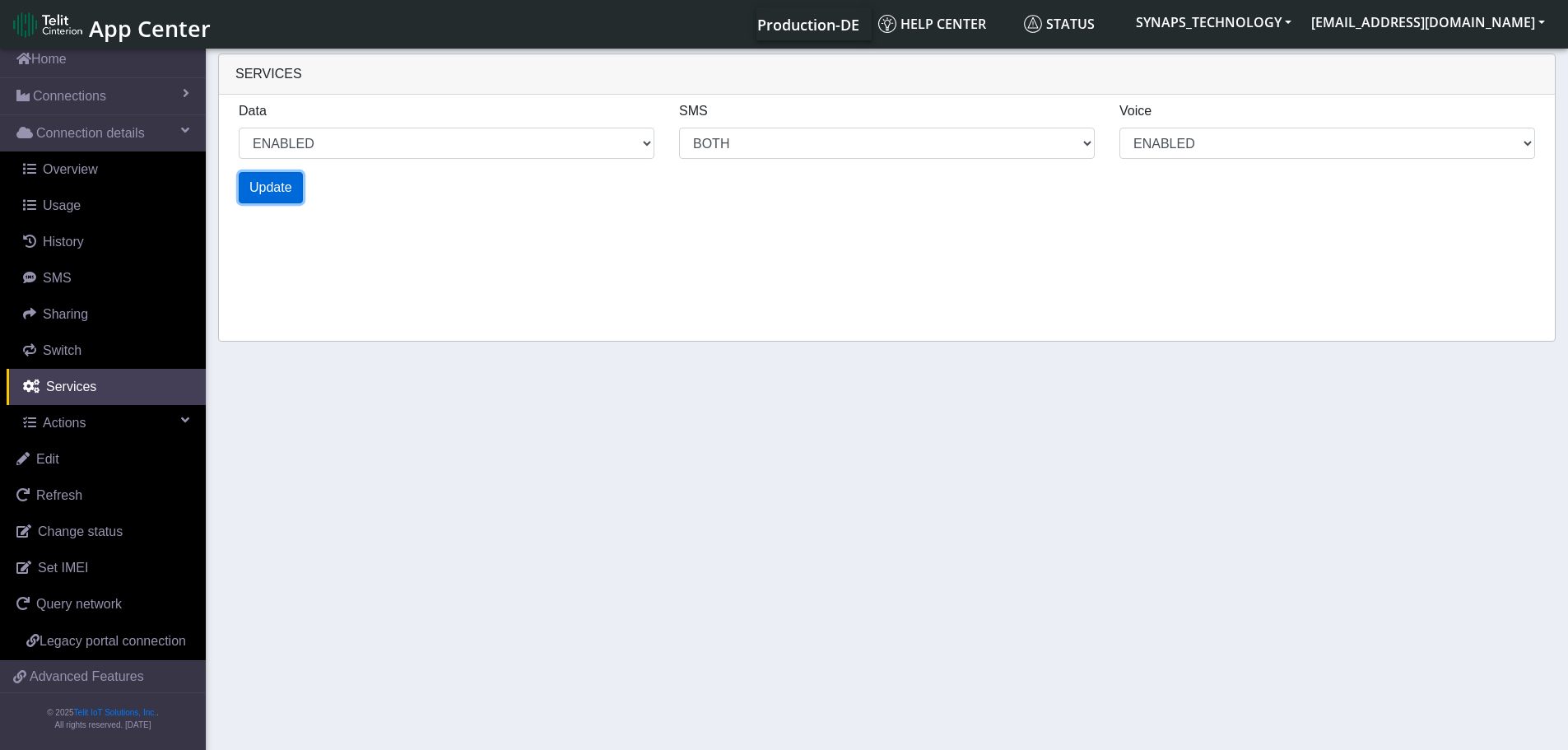
click at [258, 189] on span "Update" at bounding box center [270, 187] width 43 height 14
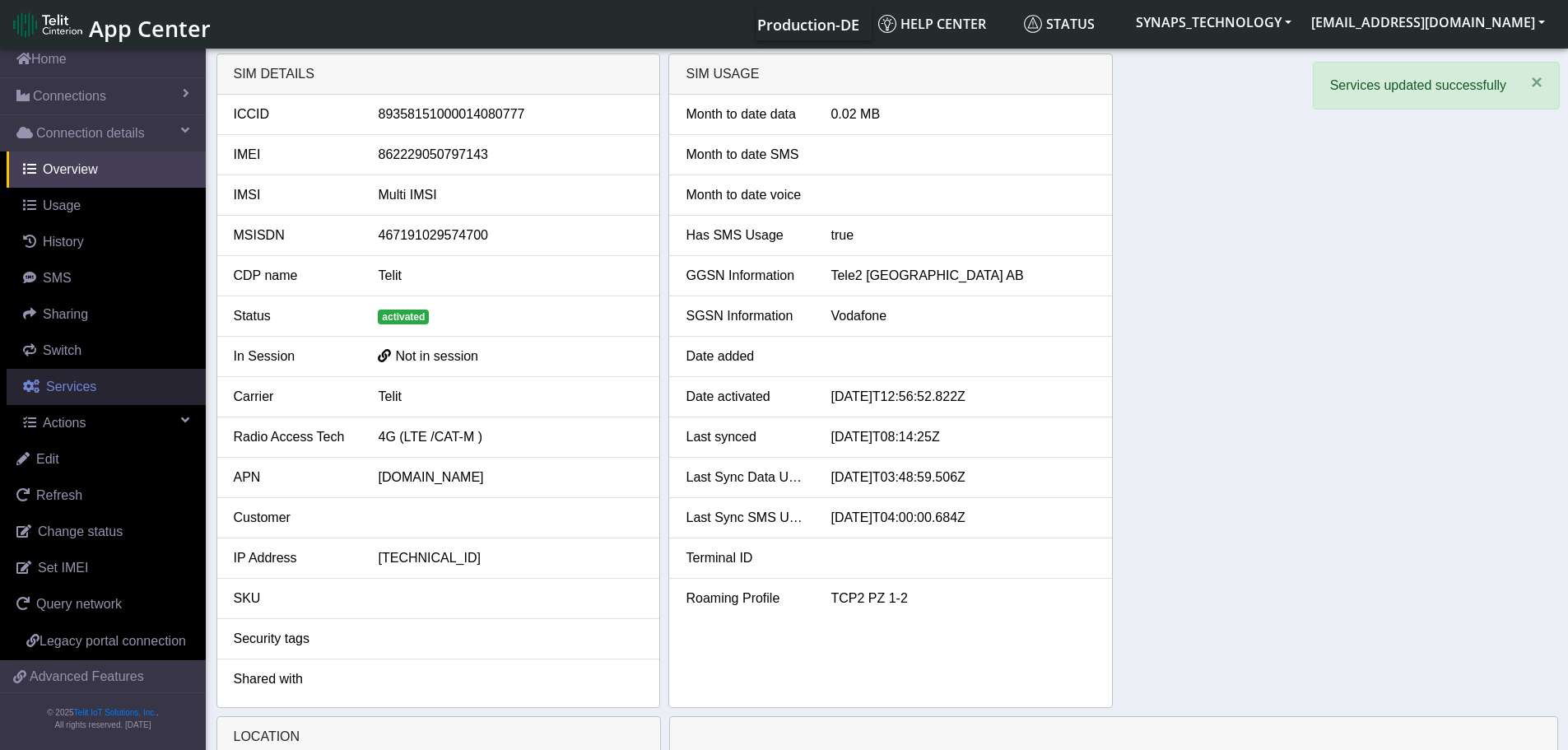
click at [87, 369] on link "Services" at bounding box center [106, 386] width 199 height 36
select select "2: 6"
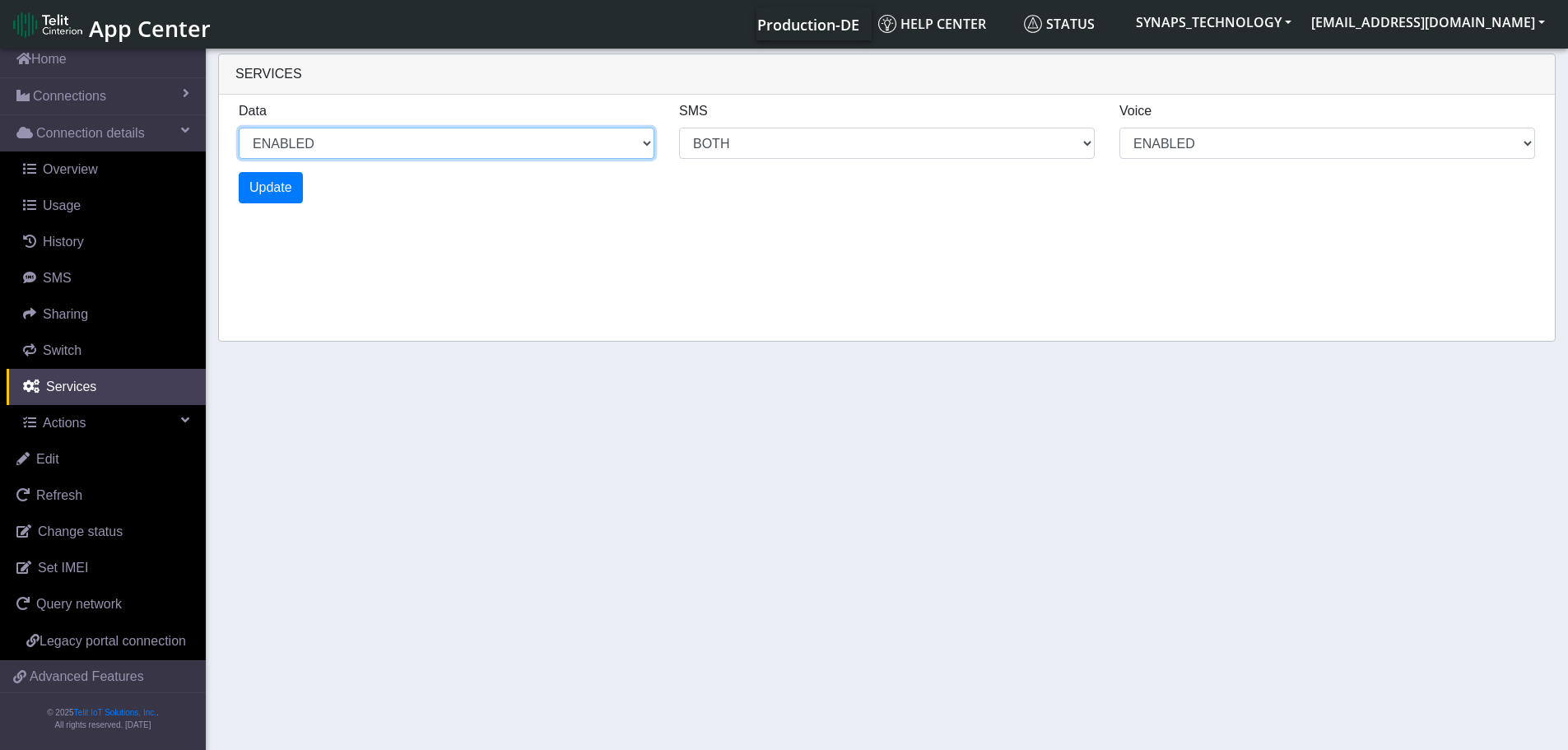
drag, startPoint x: 401, startPoint y: 148, endPoint x: 400, endPoint y: 157, distance: 9.1
click at [401, 148] on select "ENABLED DISABLED" at bounding box center [446, 142] width 415 height 31
click at [238, 127] on select "ENABLED DISABLED" at bounding box center [446, 142] width 415 height 31
select select "3: 1"
select select "6: 6"
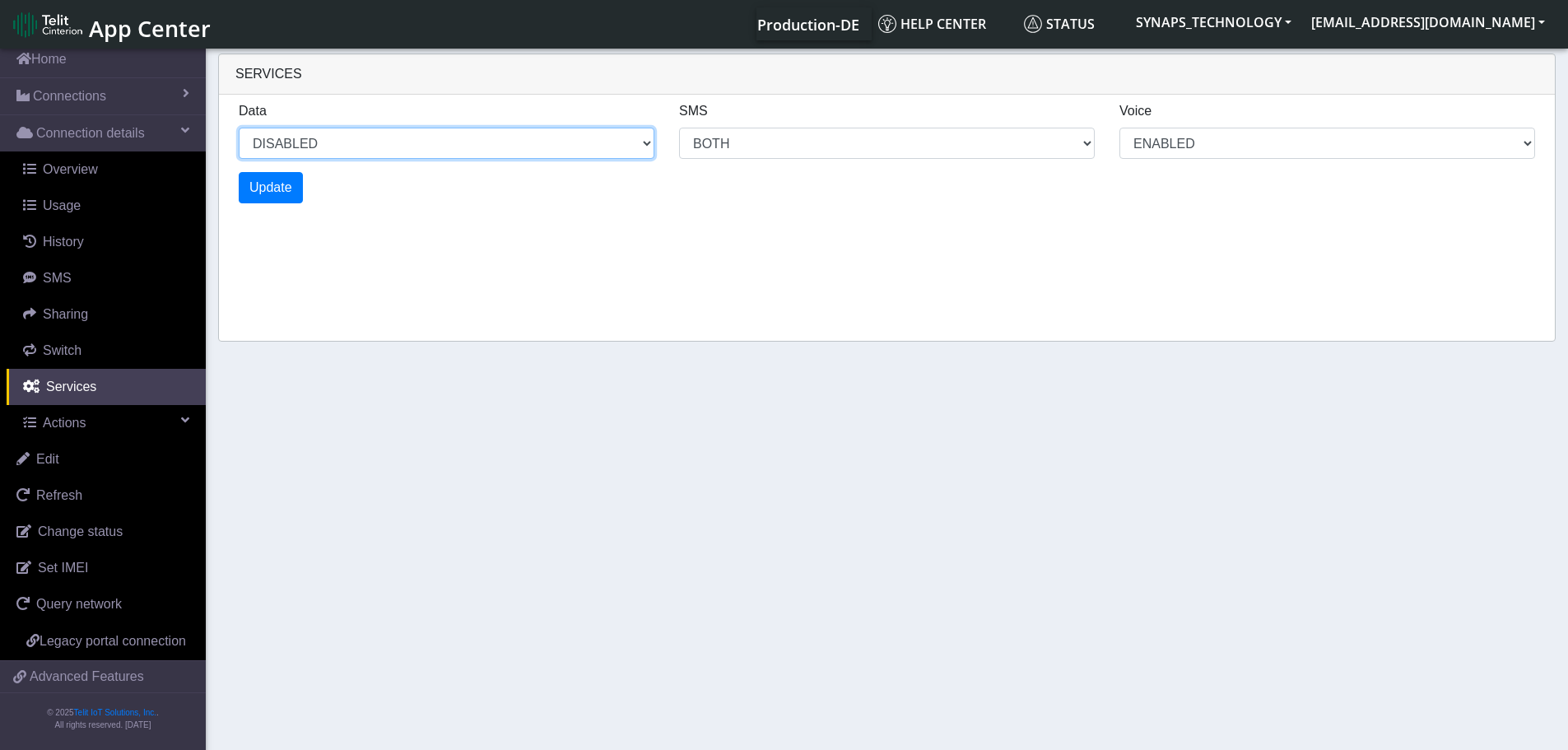
select select "2: 2"
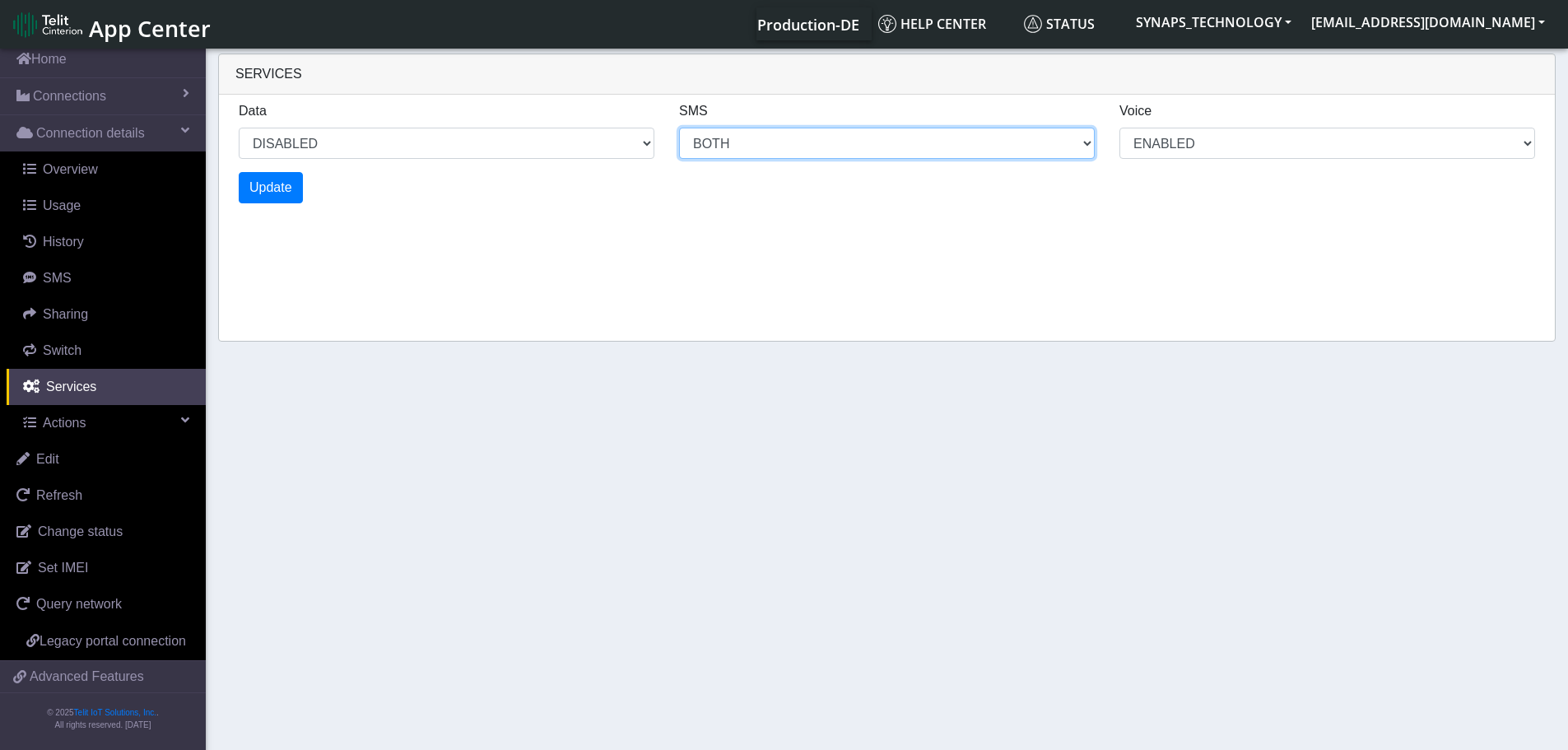
click at [773, 144] on select "MO MT BOTH DISABLED" at bounding box center [886, 142] width 415 height 31
select select "5: 1"
select select "10: 6"
select select "4: 2"
select select "11: 0"
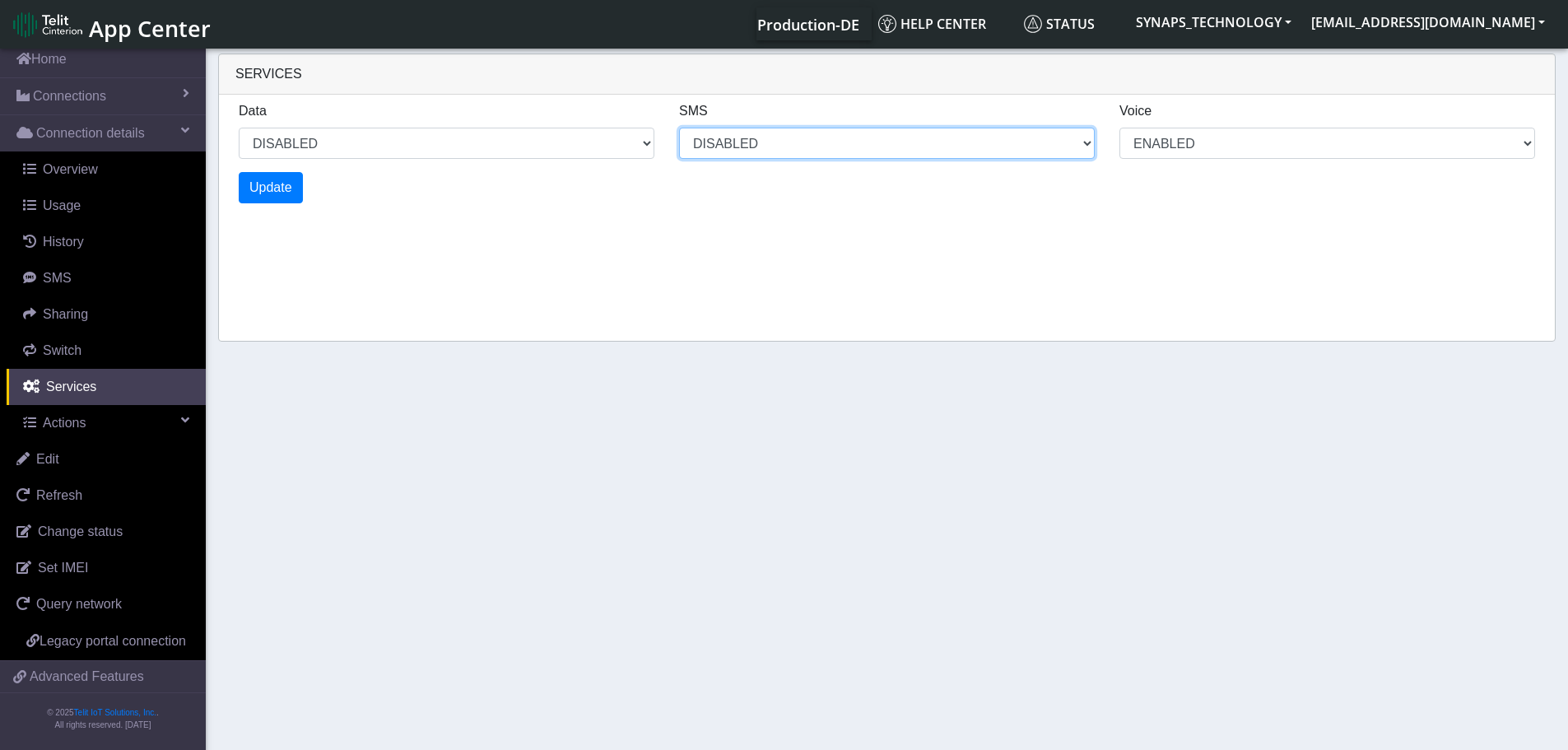
click at [679, 127] on select "MO MT BOTH DISABLED" at bounding box center [886, 142] width 415 height 31
select select "7: 1"
select select "15: 0"
select select "6: 2"
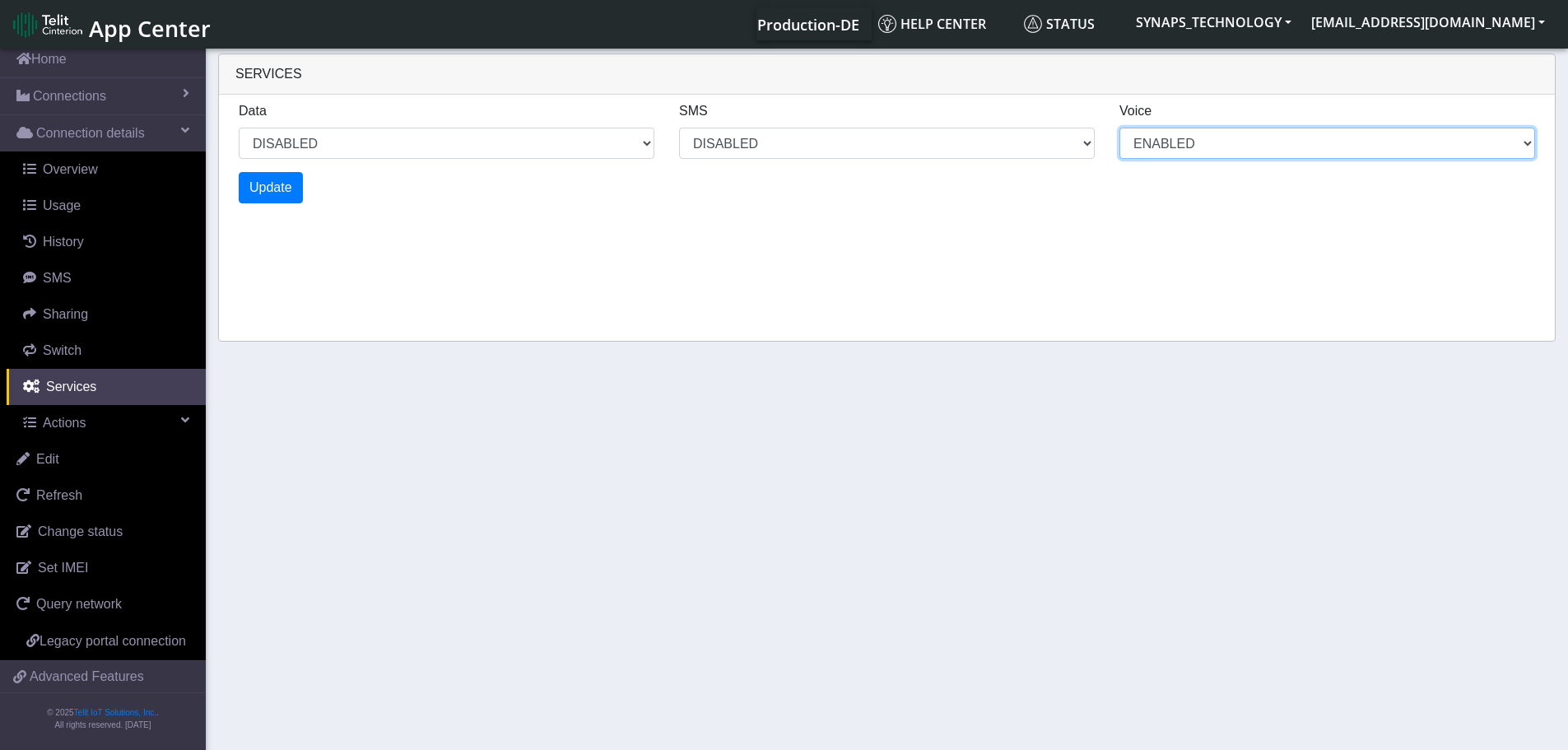
click at [1189, 137] on select "ENABLED DISABLED" at bounding box center [1328, 142] width 415 height 31
select select "9: 1"
select select "19: 0"
select select "9: 0"
click at [1120, 127] on select "ENABLED DISABLED" at bounding box center [1328, 142] width 415 height 31
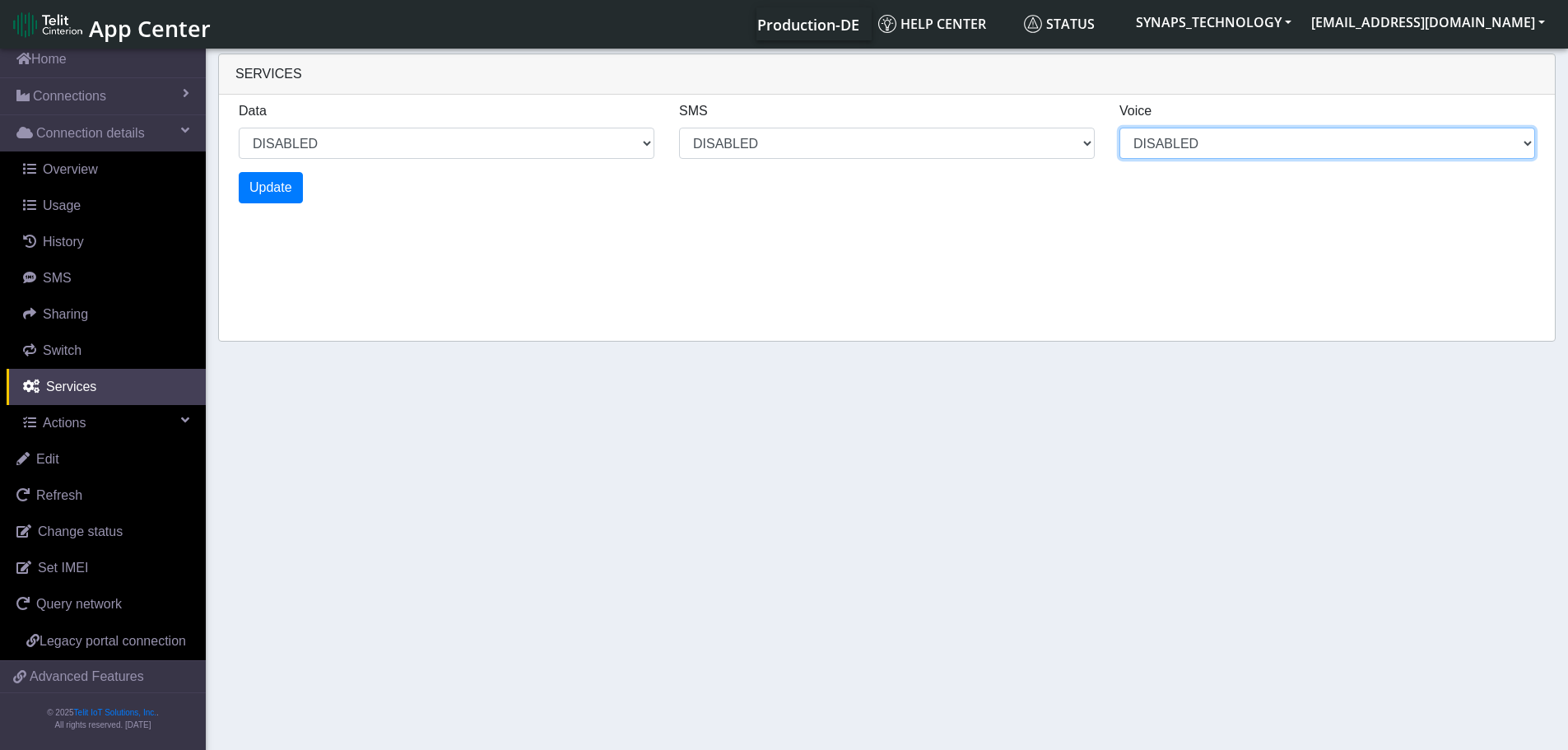
select select "11: 1"
select select "23: 0"
select select "11: 0"
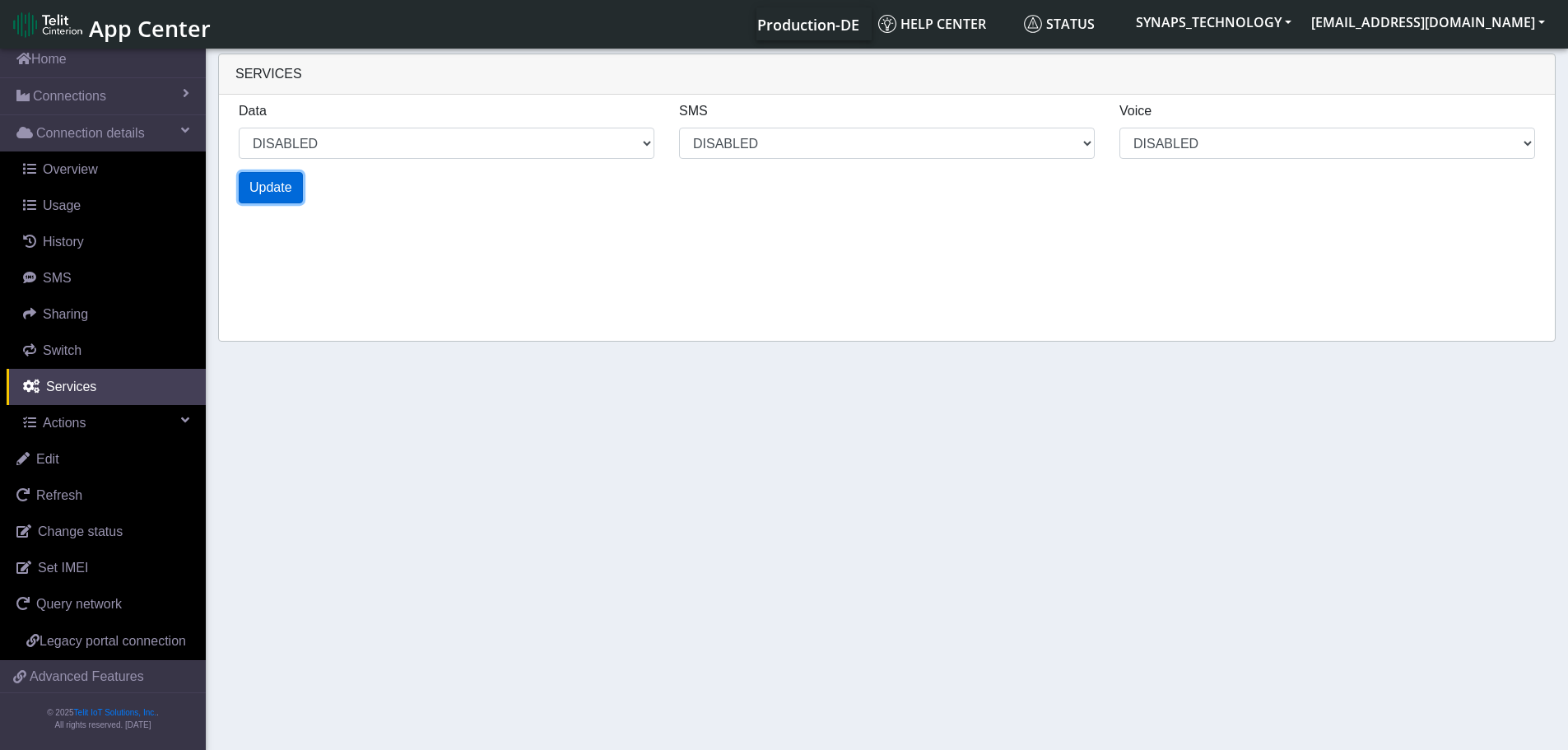
click at [277, 191] on span "Update" at bounding box center [270, 187] width 43 height 14
select select "15: 1"
select select "31: 0"
select select "15: 0"
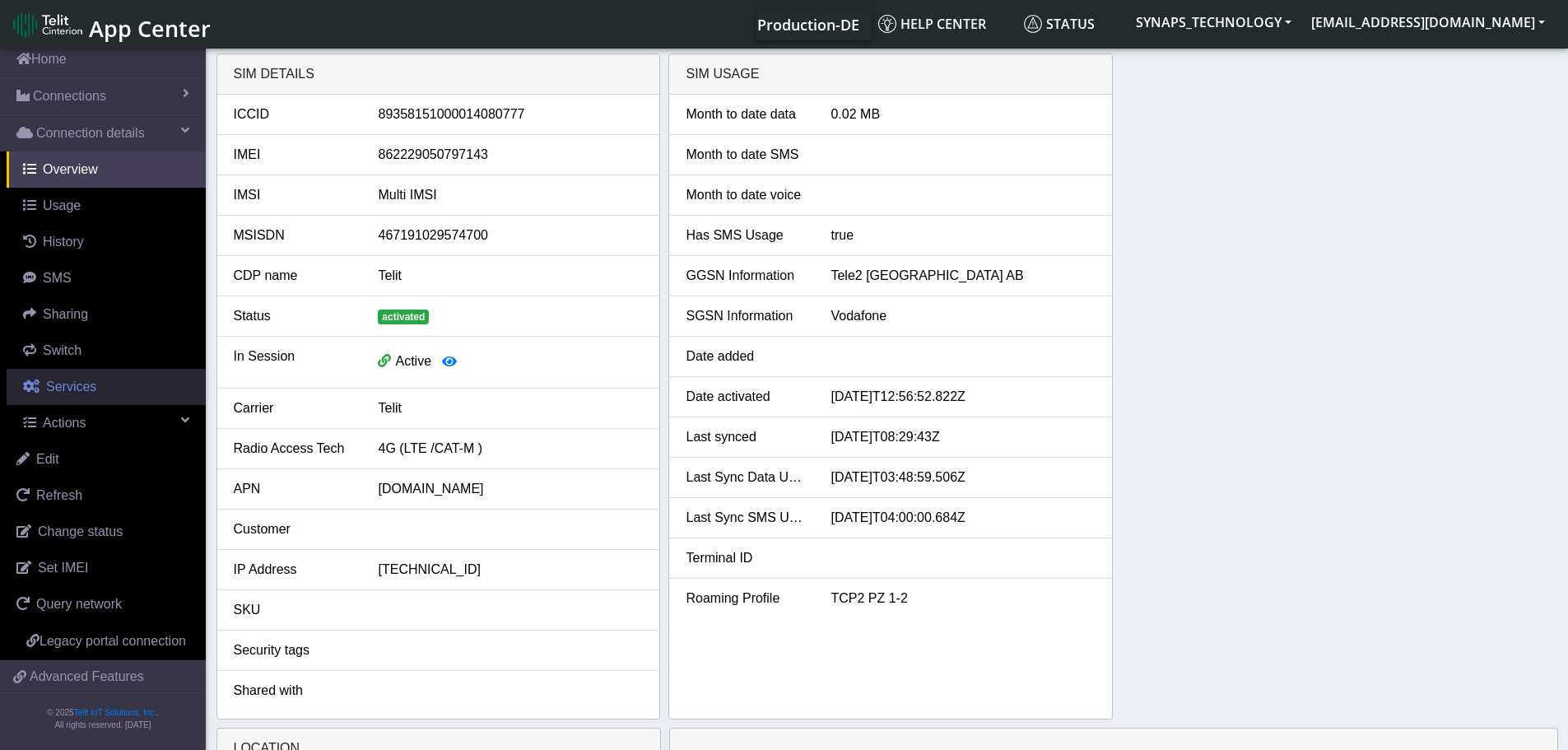
drag, startPoint x: 81, startPoint y: 362, endPoint x: 141, endPoint y: 380, distance: 62.6
click at [81, 379] on span "Services" at bounding box center [71, 386] width 51 height 14
select select "1: 1"
select select "3: 0"
select select "1: 0"
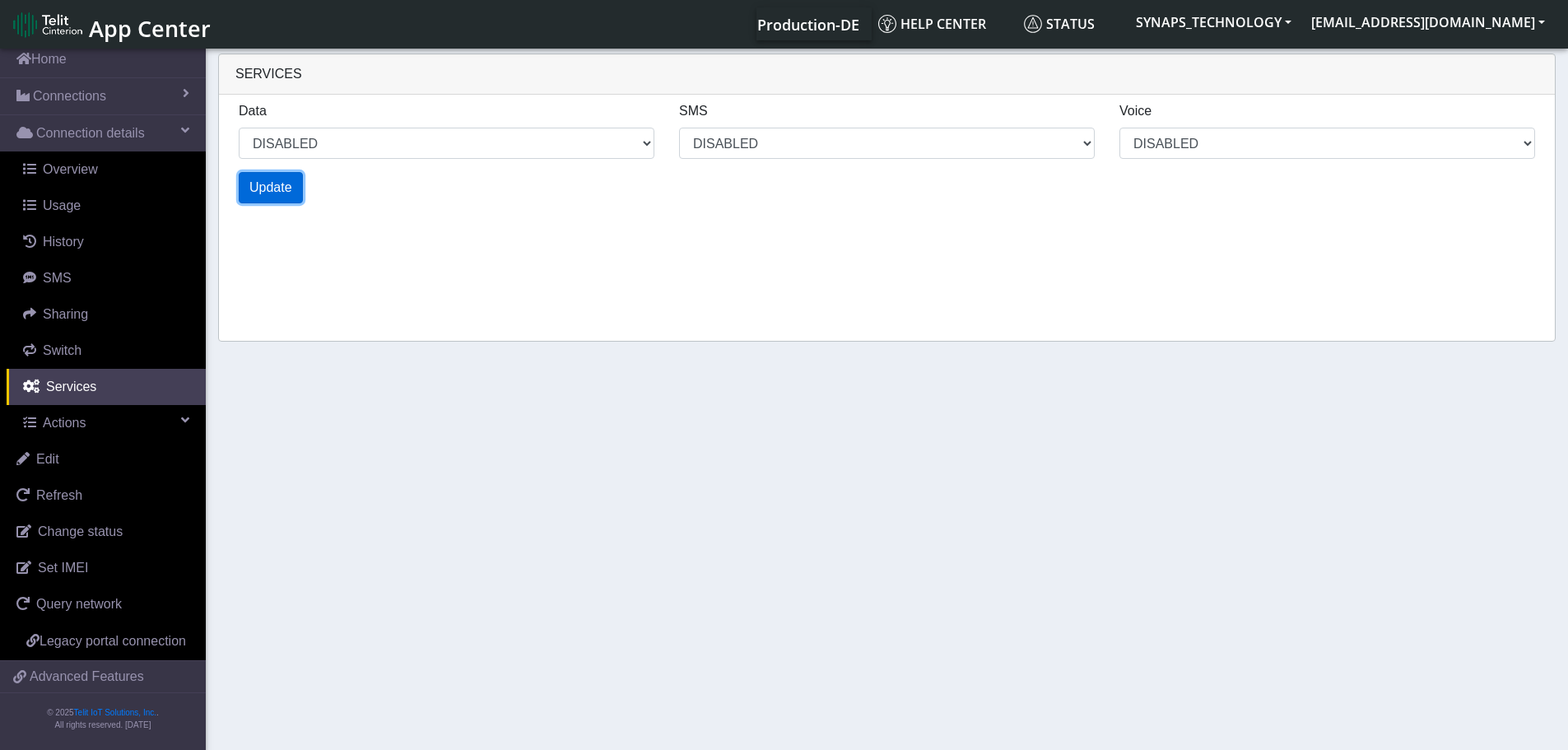
click at [265, 189] on span "Update" at bounding box center [270, 187] width 43 height 14
select select "3: 1"
select select "7: 0"
select select "3: 0"
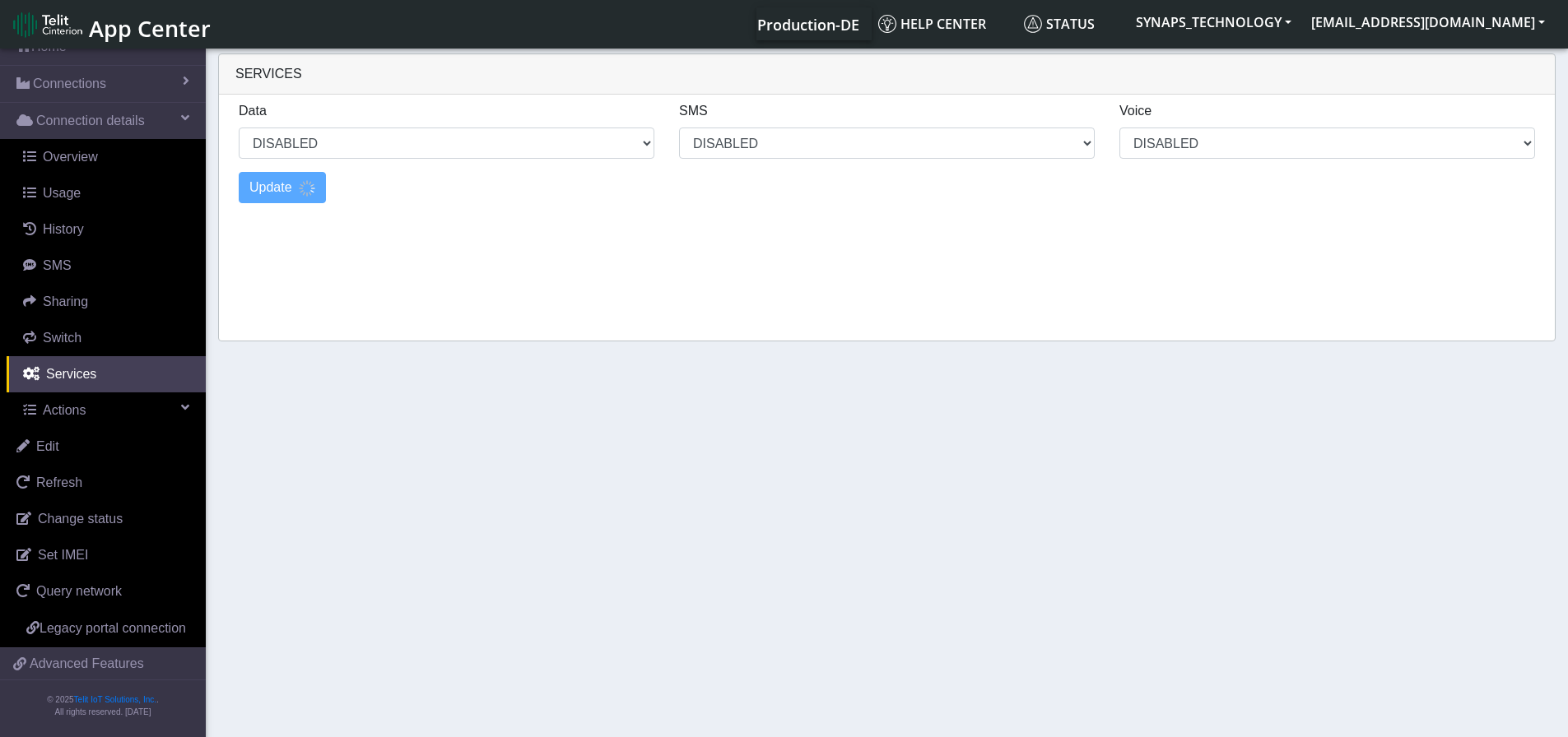
select select "5: 1"
select select "11: 0"
select select "5: 0"
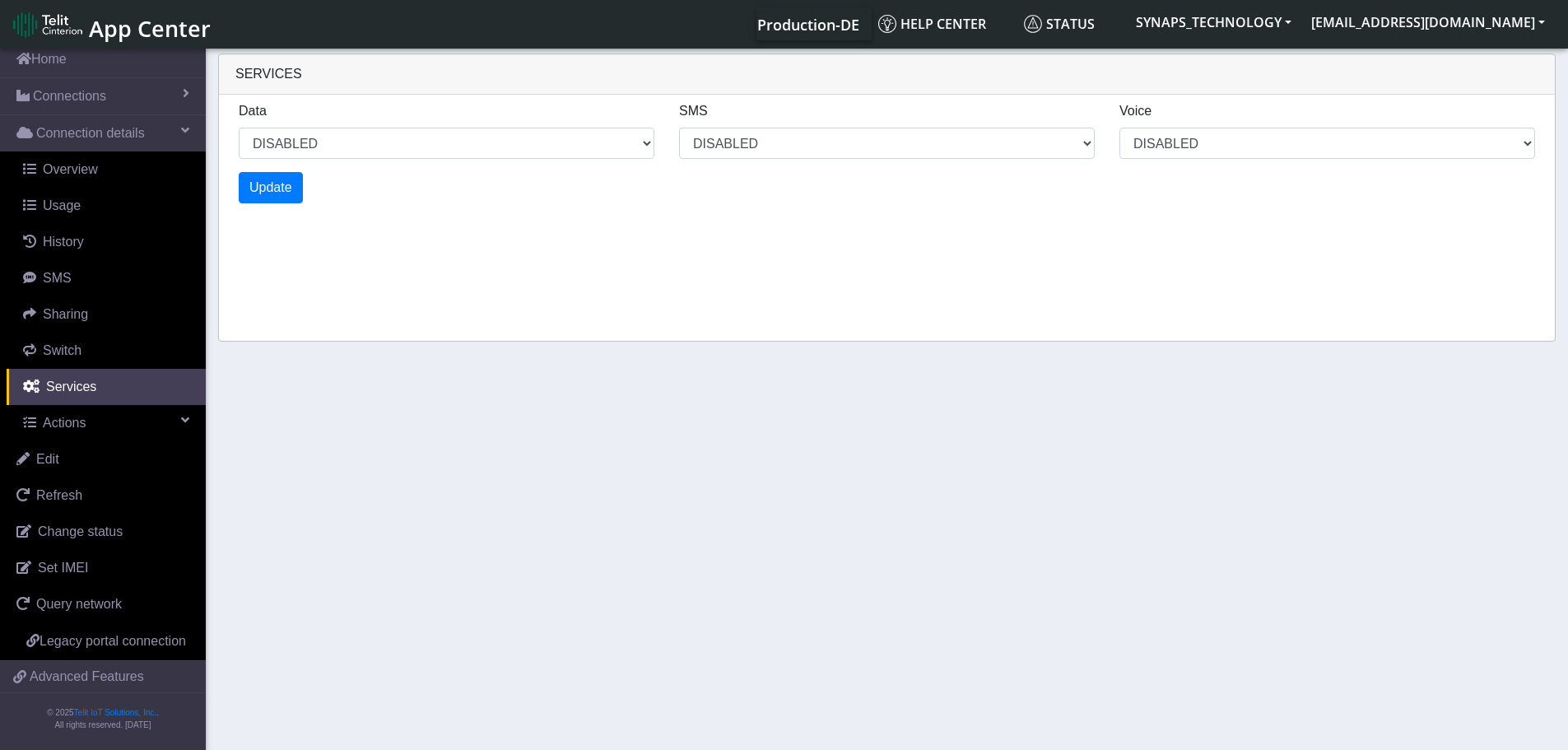
click at [578, 369] on section "Connectivity Management Home Connections List Map Connection details Overview U…" at bounding box center [784, 400] width 1568 height 710
click at [592, 135] on select "ENABLED DISABLED" at bounding box center [446, 142] width 415 height 31
click at [238, 127] on select "ENABLED DISABLED" at bounding box center [446, 142] width 415 height 31
select select "6: 0"
select select "15: 0"
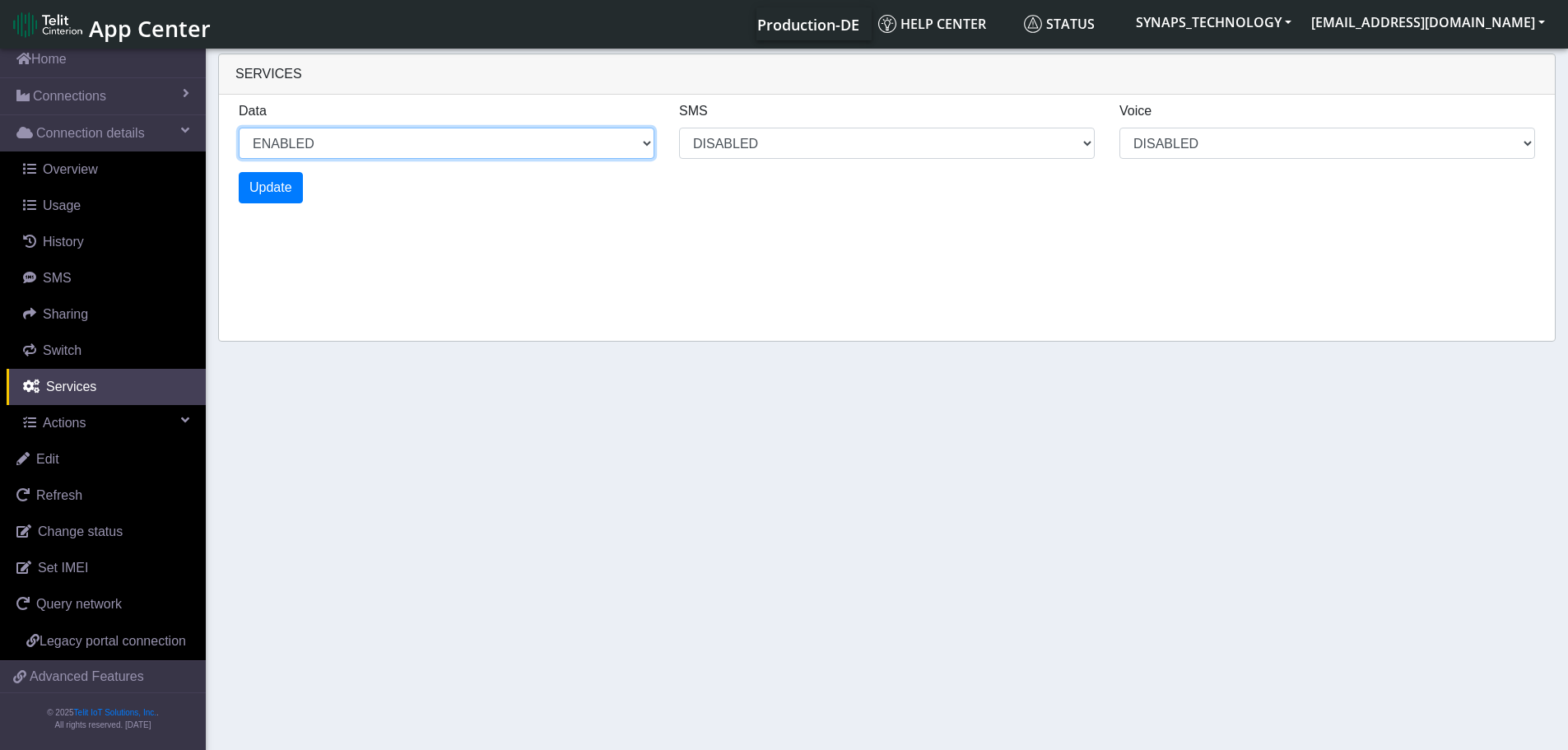
select select "7: 0"
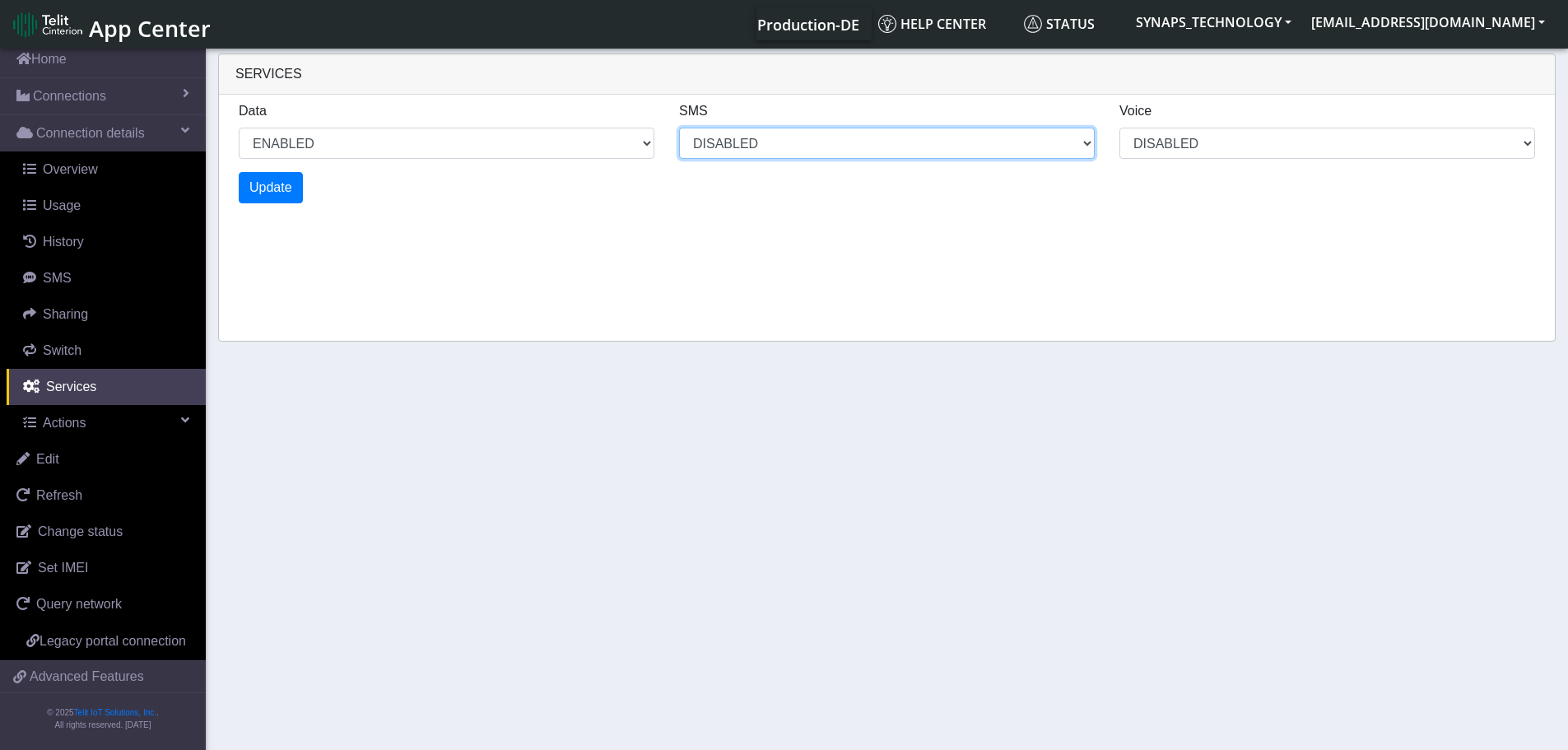
select select "8: 0"
select select "19: 0"
select select "9: 0"
click at [870, 146] on select "MO MT BOTH DISABLED" at bounding box center [886, 142] width 415 height 31
select select "18: 6"
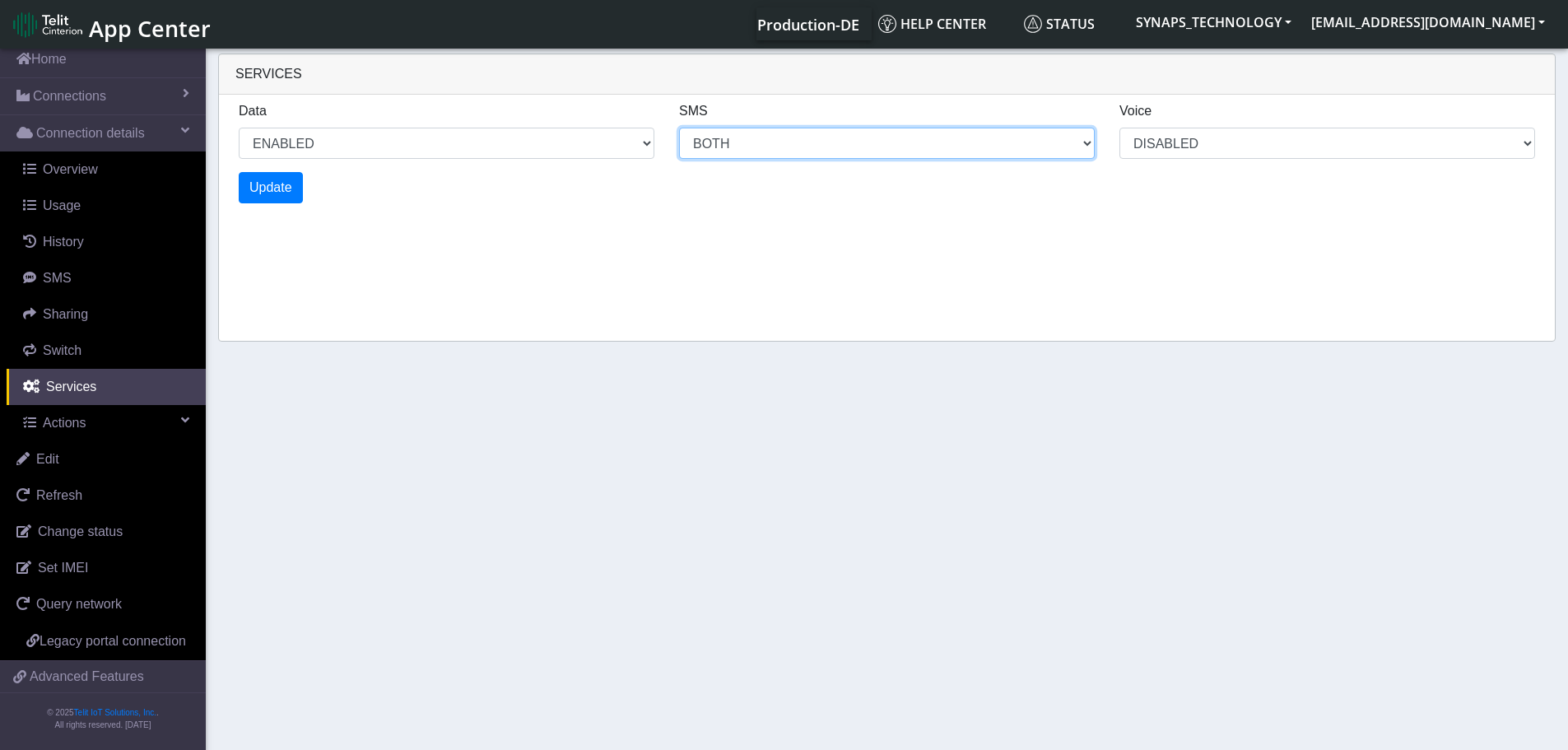
click at [679, 127] on select "MO MT BOTH DISABLED" at bounding box center [886, 142] width 415 height 31
select select "10: 0"
select select "22: 6"
select select "11: 0"
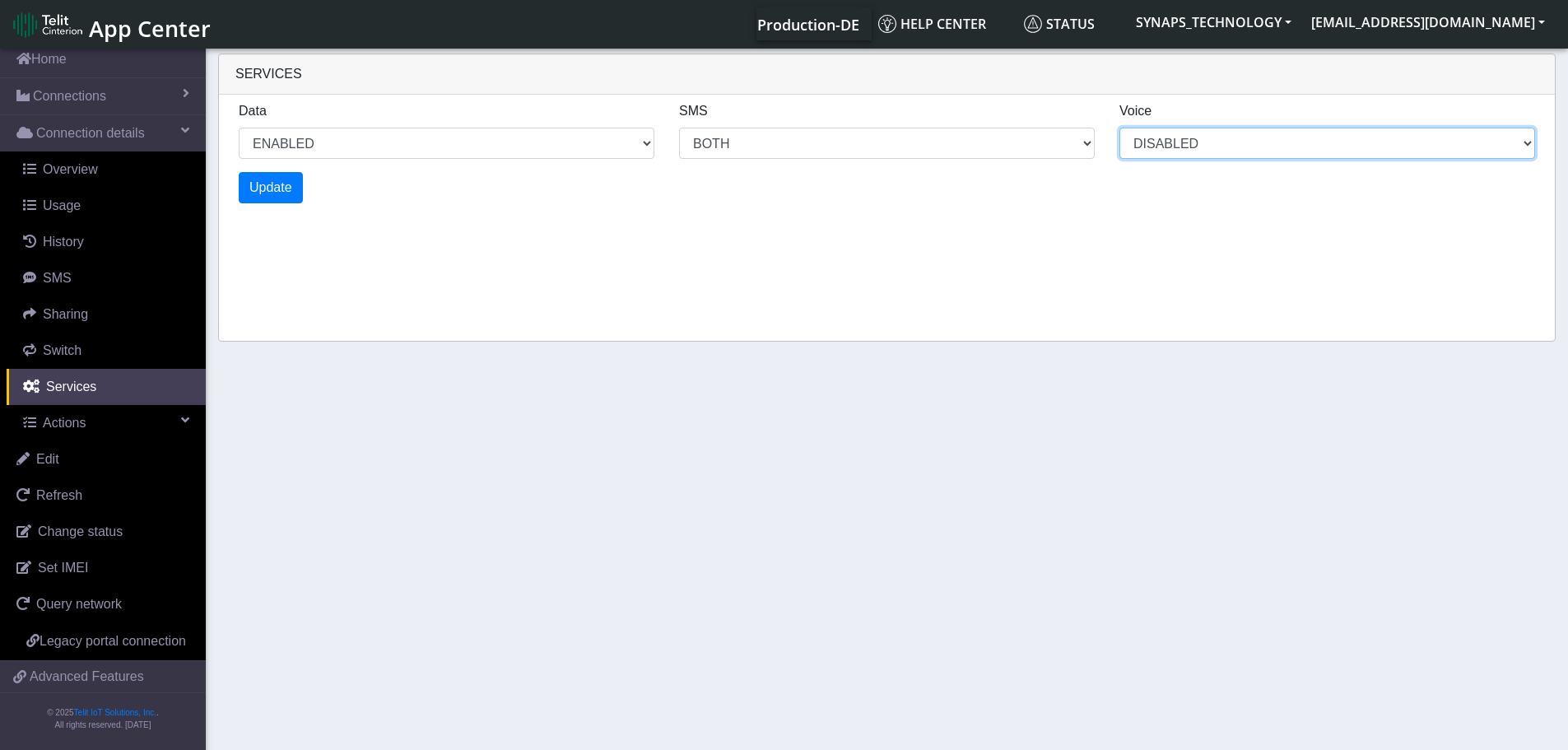
click at [1174, 151] on select "ENABLED DISABLED" at bounding box center [1328, 142] width 415 height 31
select select "12: 0"
select select "26: 6"
select select "12: 2"
click at [1120, 127] on select "ENABLED DISABLED" at bounding box center [1328, 142] width 415 height 31
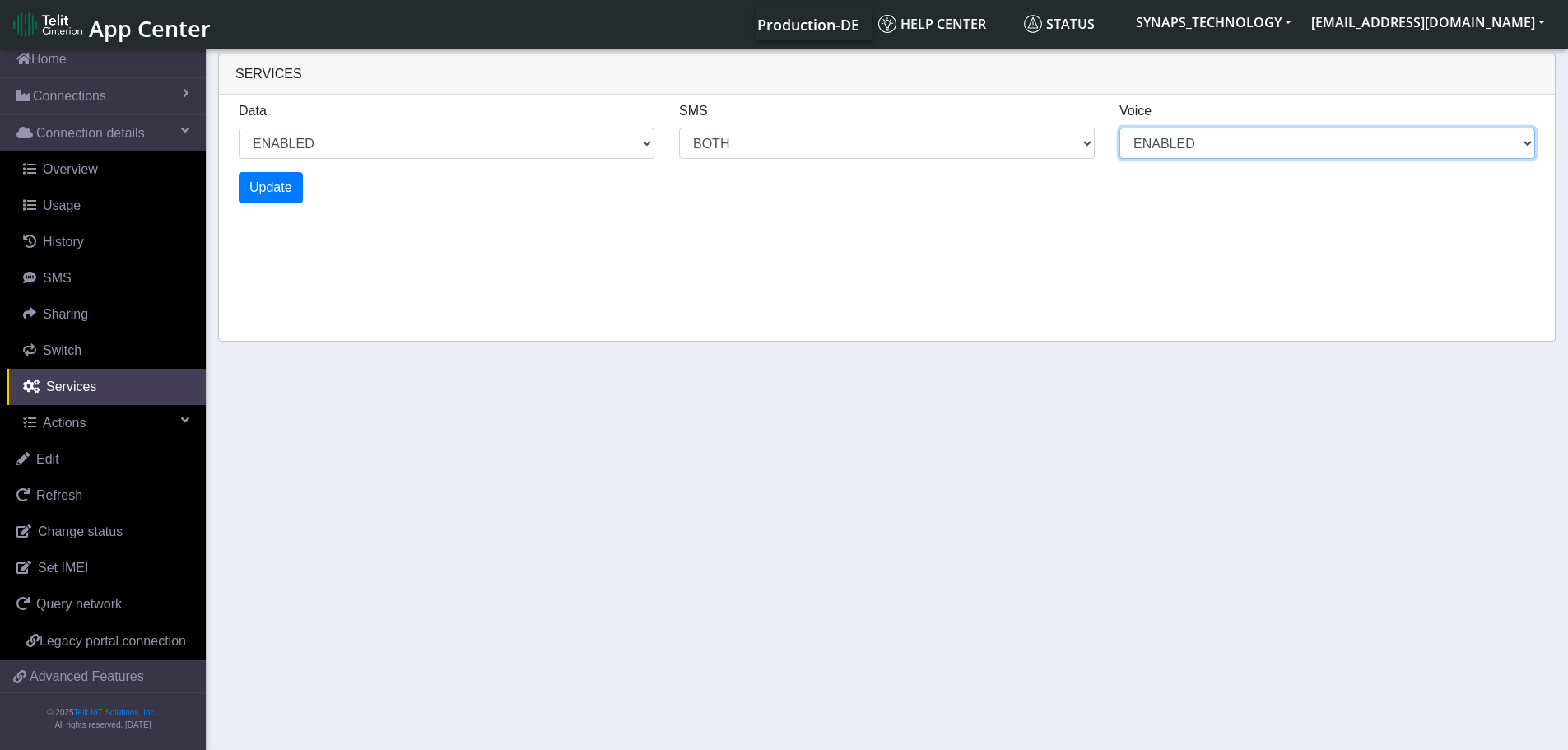
select select "14: 0"
select select "30: 6"
select select "14: 2"
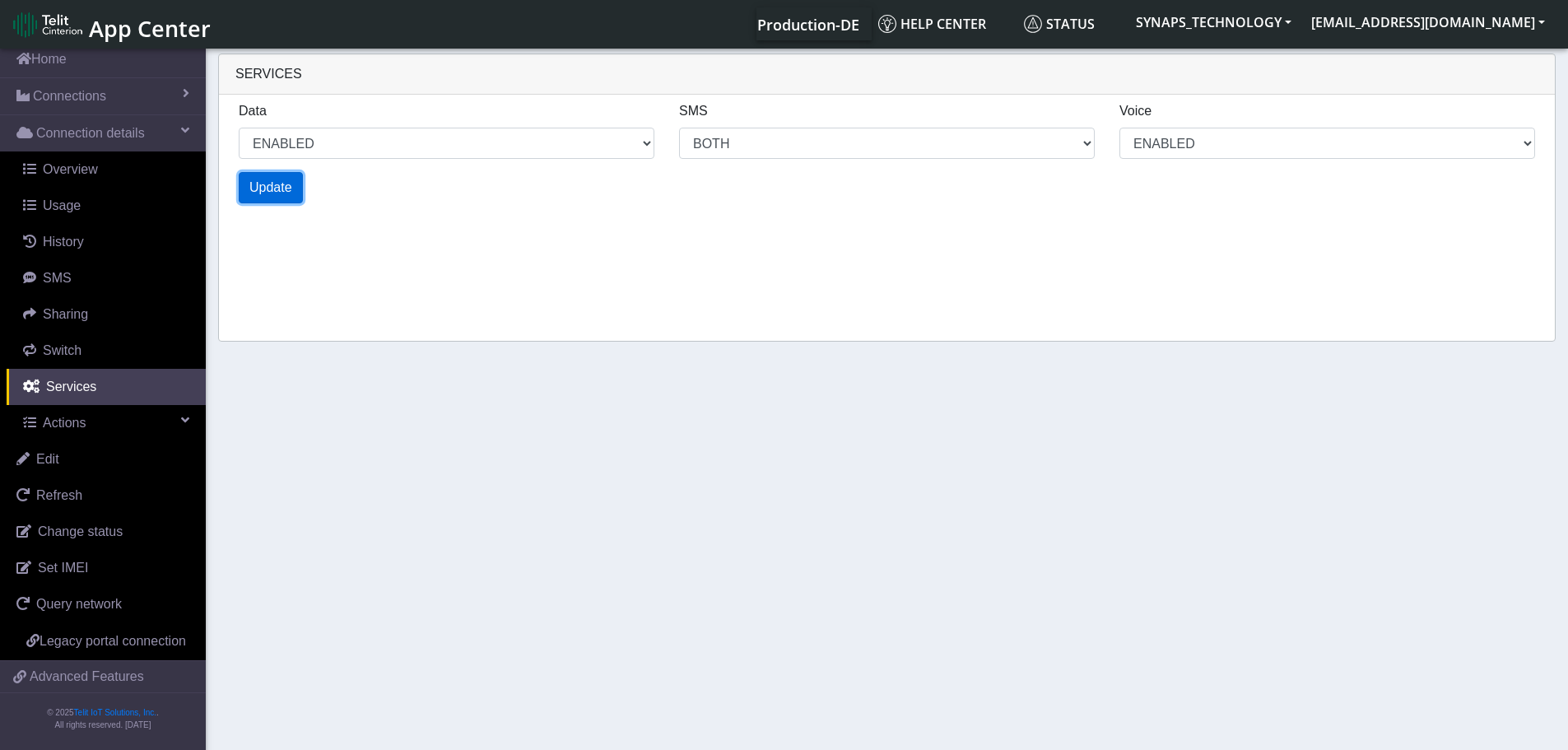
click at [275, 190] on span "Update" at bounding box center [270, 187] width 43 height 14
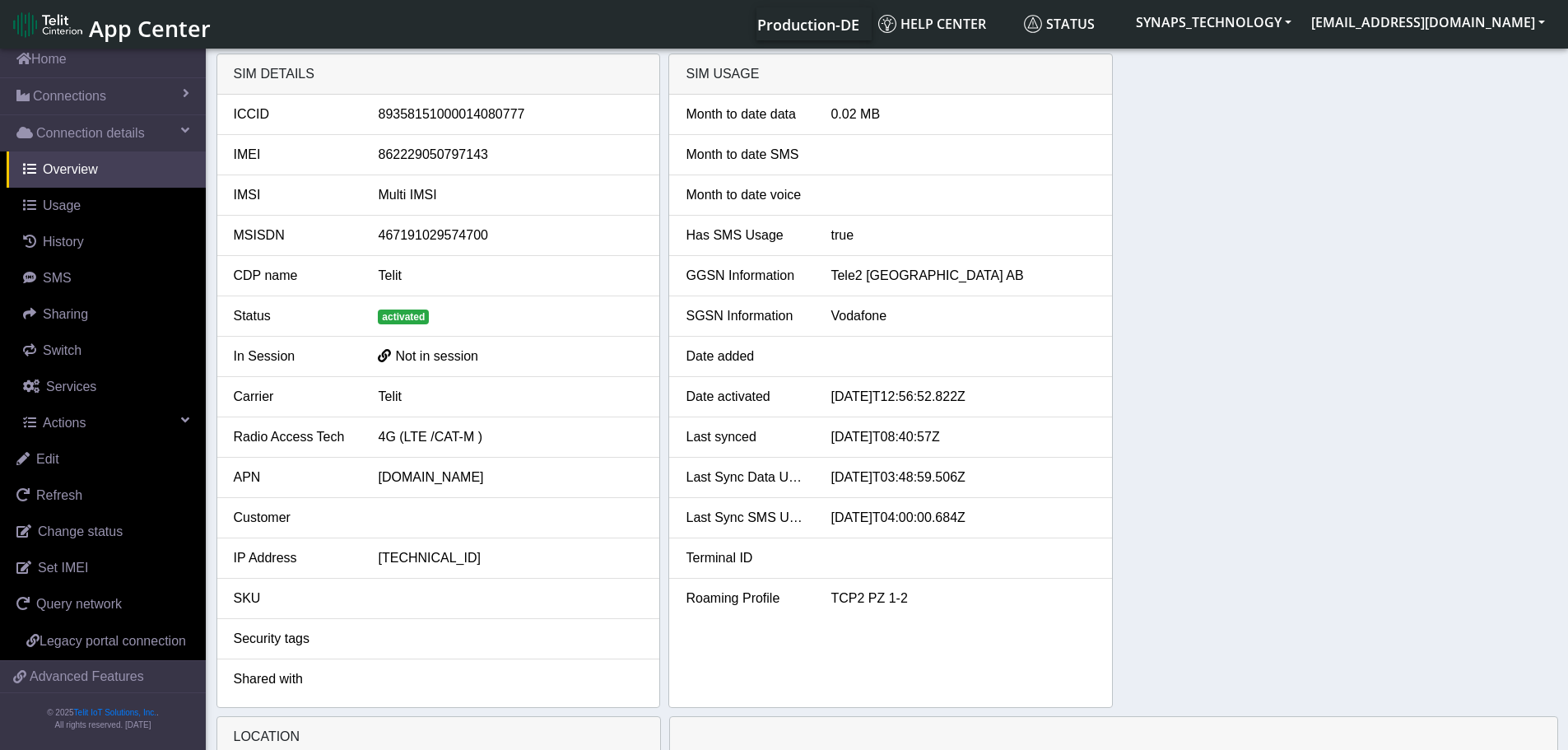
click at [563, 314] on div "activated" at bounding box center [511, 316] width 290 height 20
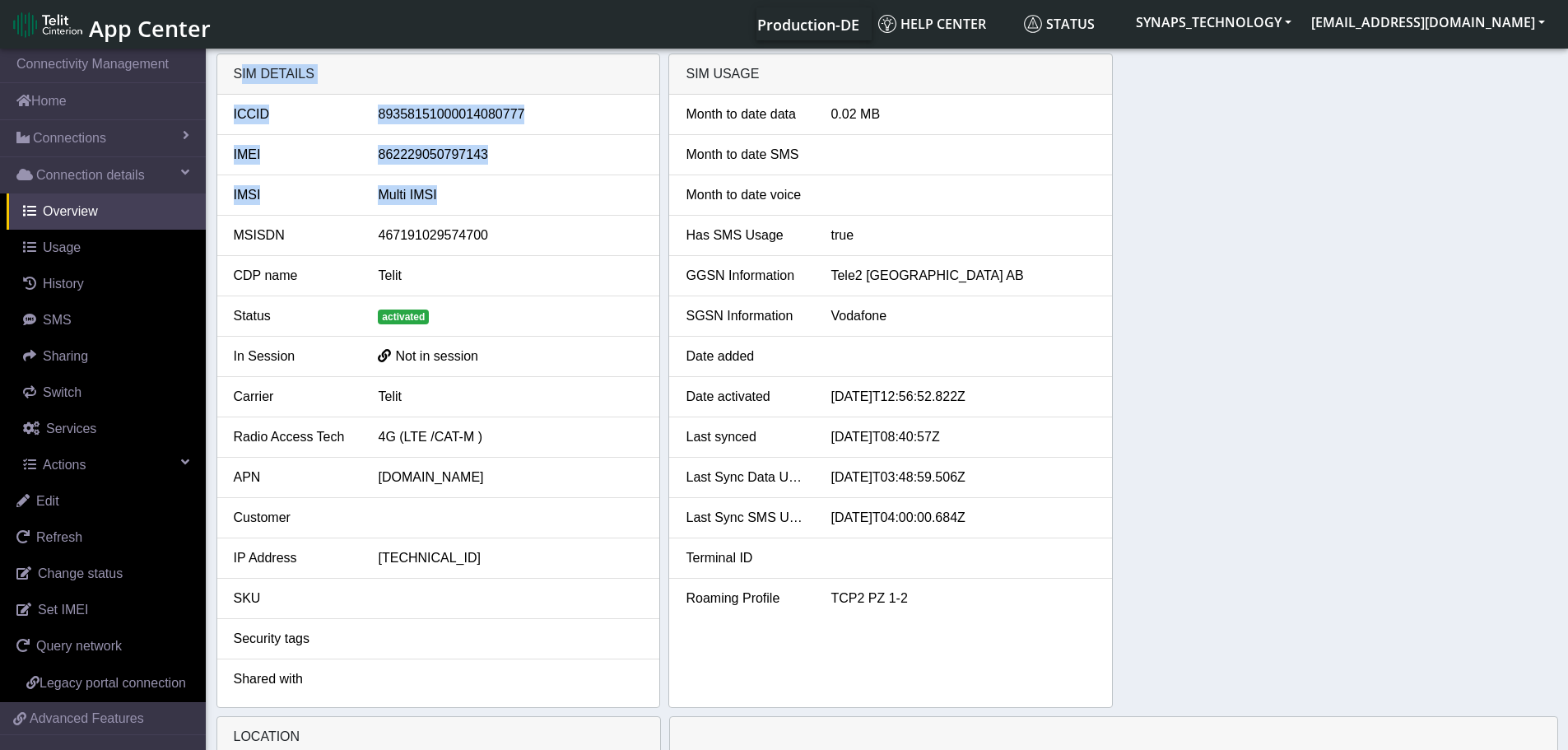
drag, startPoint x: 511, startPoint y: 193, endPoint x: 216, endPoint y: 52, distance: 327.0
click at [216, 52] on section "Connectivity Management Home Connections List Map Connection details Overview U…" at bounding box center [784, 649] width 1568 height 1206
click at [602, 134] on li "ICCID [TECHNICAL_ID]" at bounding box center [439, 114] width 443 height 41
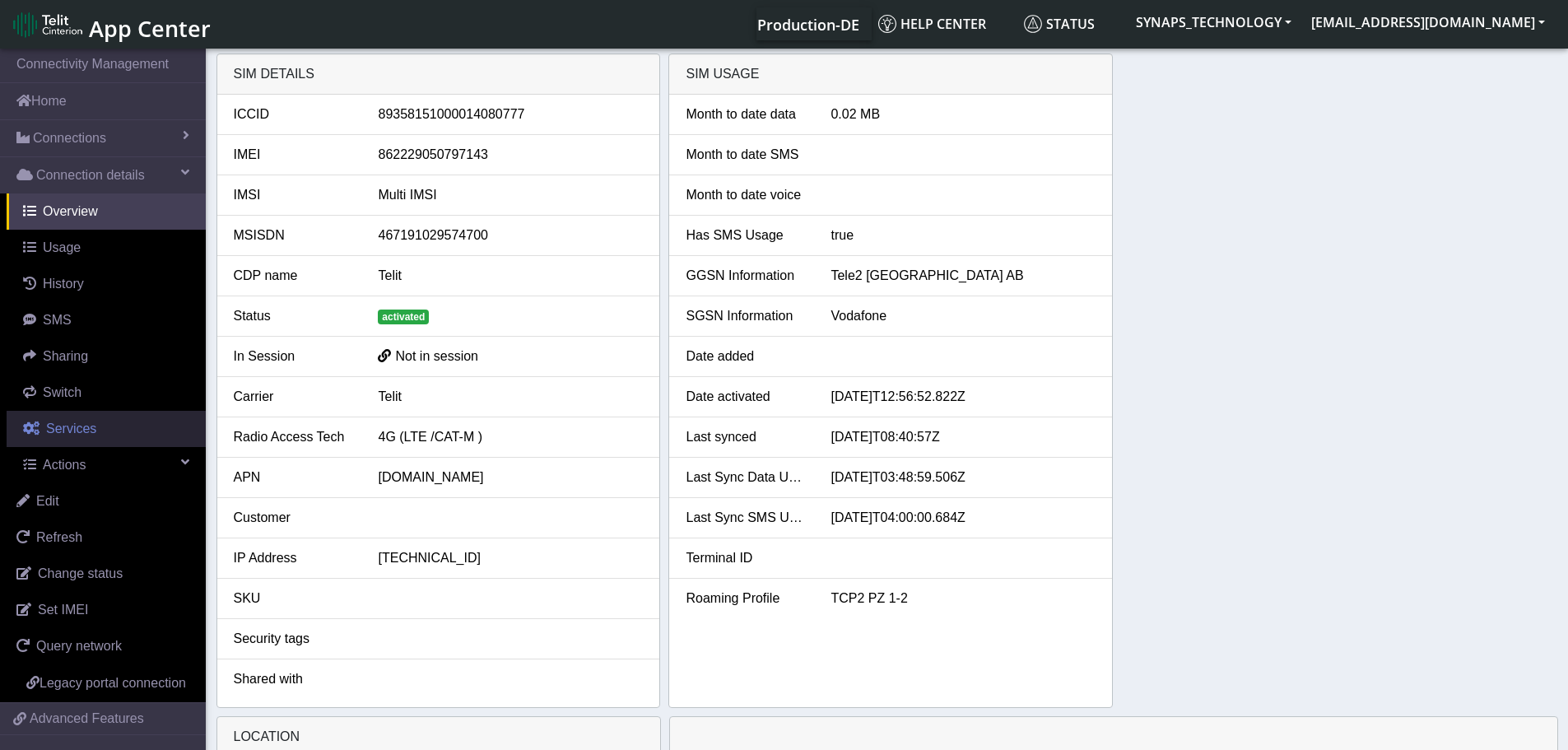
click at [74, 428] on span "Services" at bounding box center [71, 428] width 51 height 14
select select "2: 6"
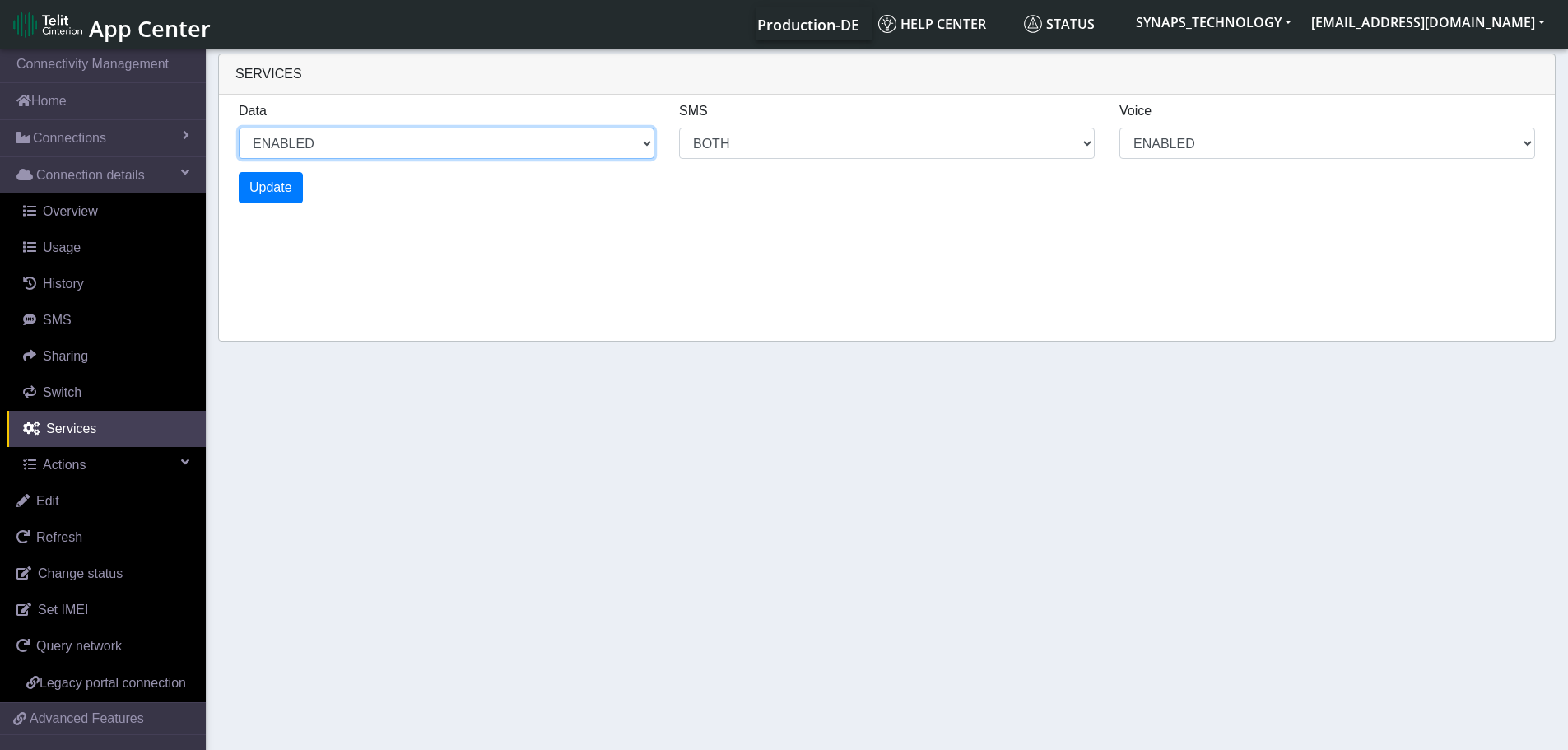
click at [530, 152] on select "ENABLED DISABLED" at bounding box center [446, 142] width 415 height 31
click at [238, 127] on select "ENABLED DISABLED" at bounding box center [446, 142] width 415 height 31
select select "3: 1"
select select "6: 6"
select select "2: 2"
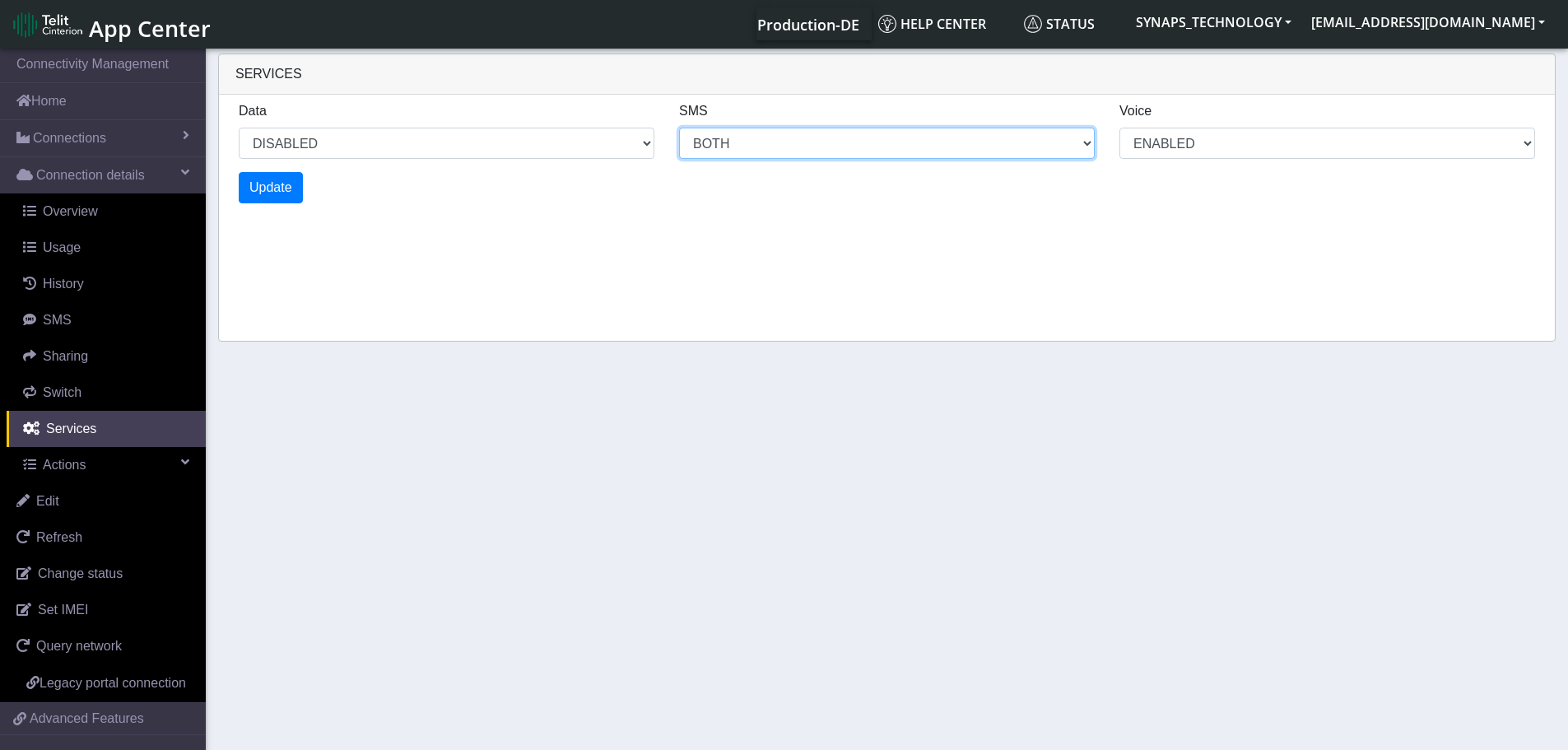
click at [765, 151] on select "MO MT BOTH DISABLED" at bounding box center [886, 142] width 415 height 31
select select "5: 1"
select select "10: 6"
select select "4: 2"
select select "11: 0"
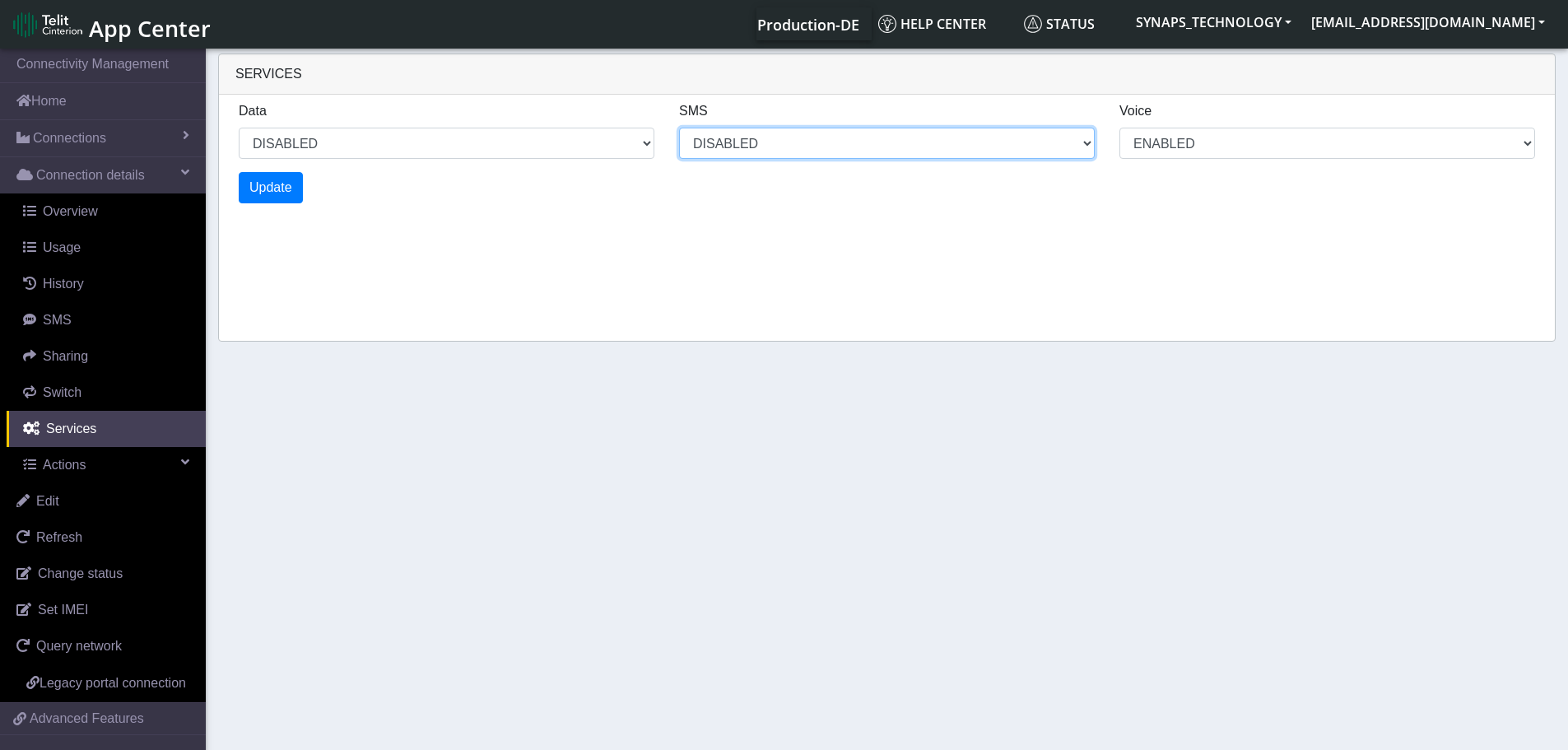
click at [679, 127] on select "MO MT BOTH DISABLED" at bounding box center [886, 142] width 415 height 31
select select "7: 1"
select select "15: 0"
select select "6: 2"
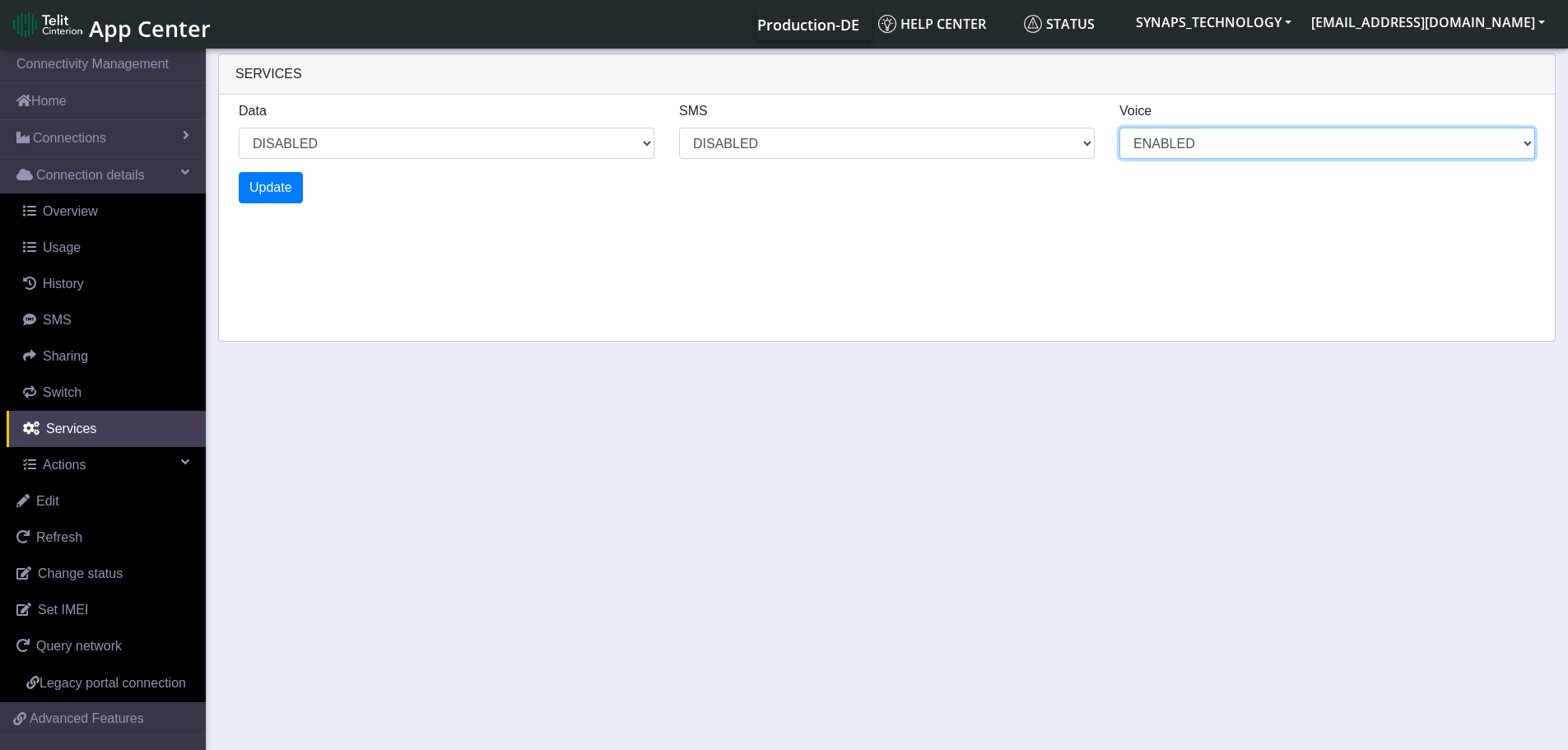
click at [1192, 135] on select "ENABLED DISABLED" at bounding box center [1328, 142] width 415 height 31
select select "9: 1"
select select "19: 0"
select select "9: 0"
click at [1120, 127] on select "ENABLED DISABLED" at bounding box center [1328, 142] width 415 height 31
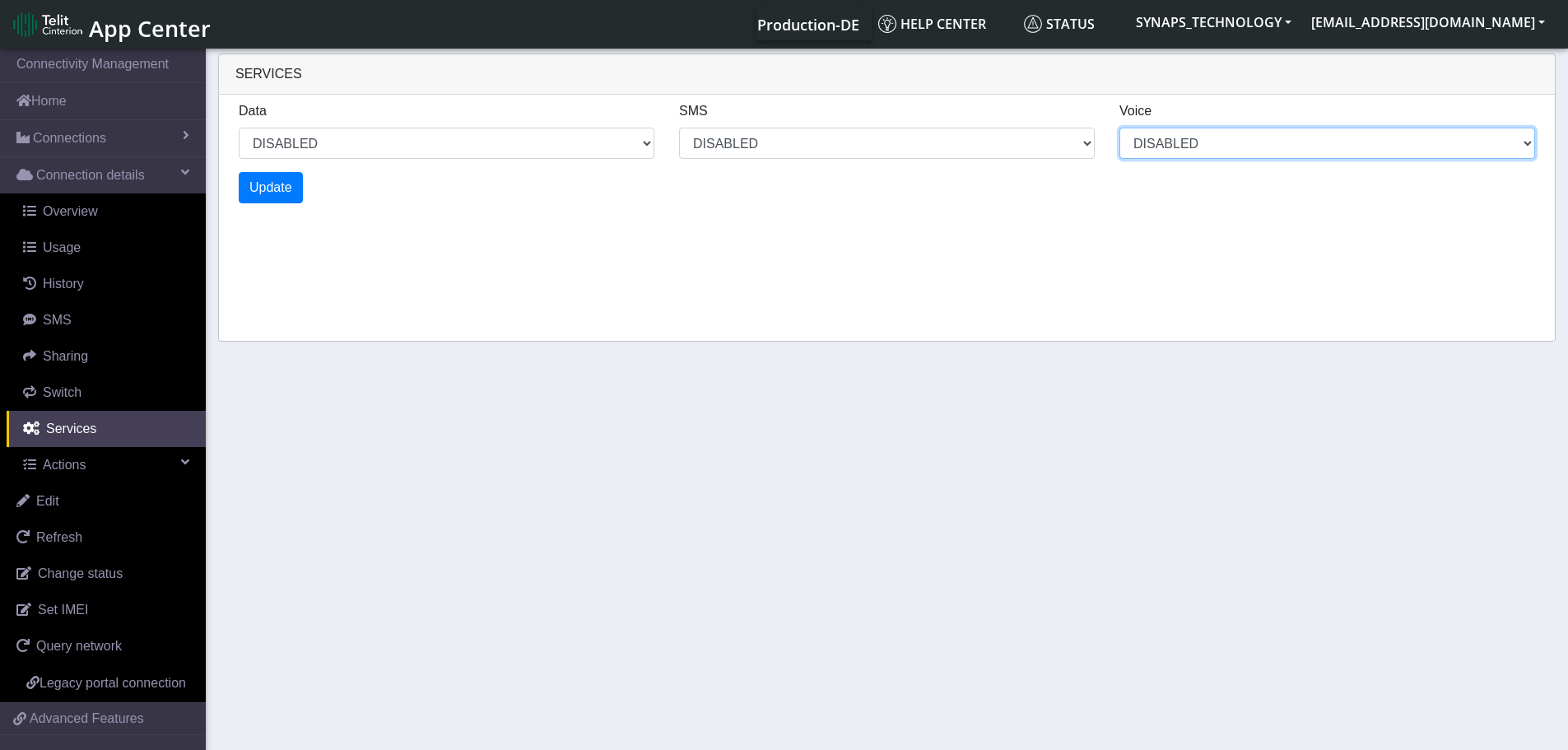
select select "11: 1"
select select "23: 0"
select select "11: 0"
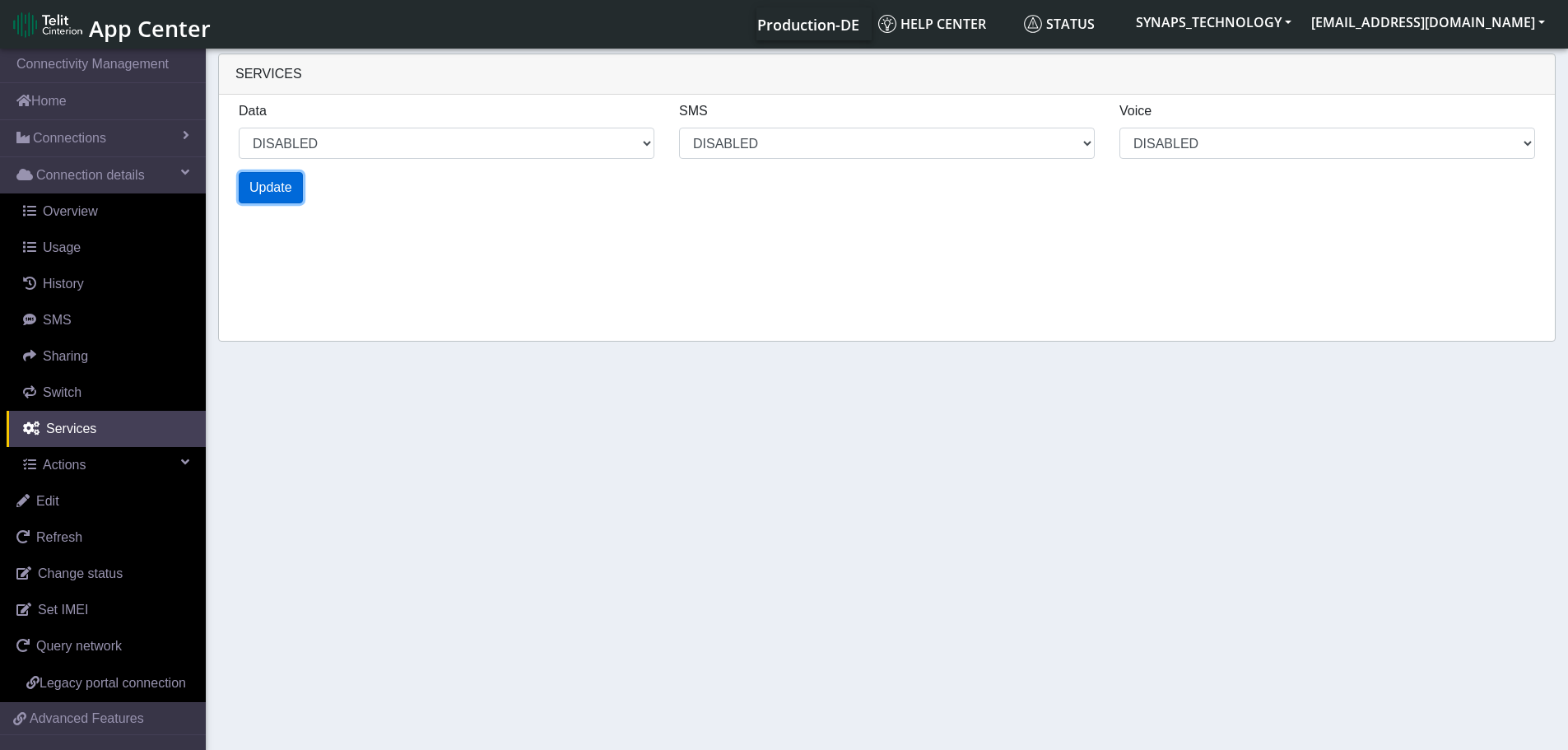
click at [273, 195] on span "Update" at bounding box center [270, 187] width 43 height 14
select select "15: 1"
select select "31: 0"
select select "15: 0"
